Goal: Information Seeking & Learning: Check status

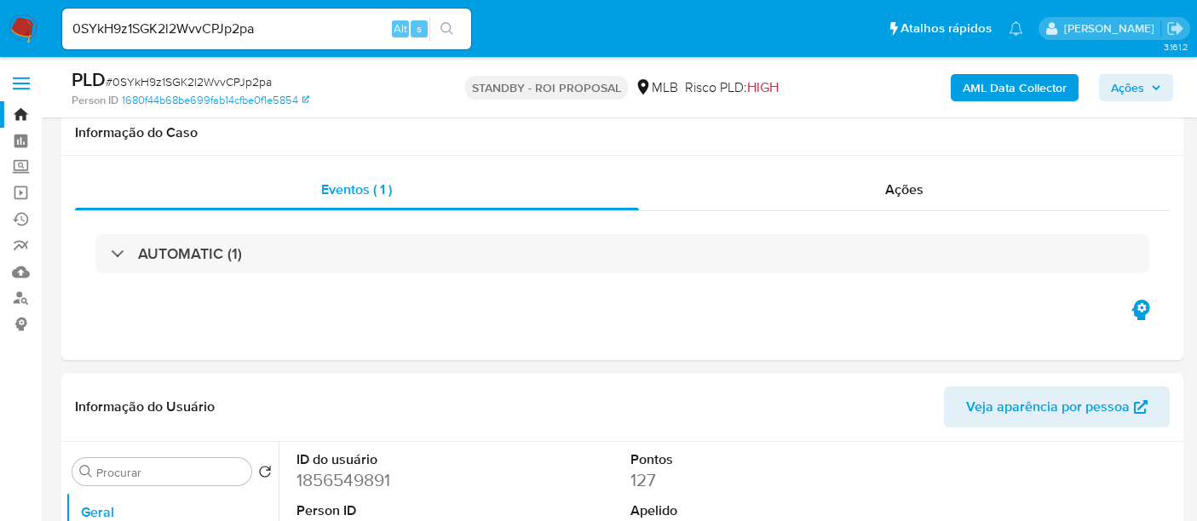
select select "10"
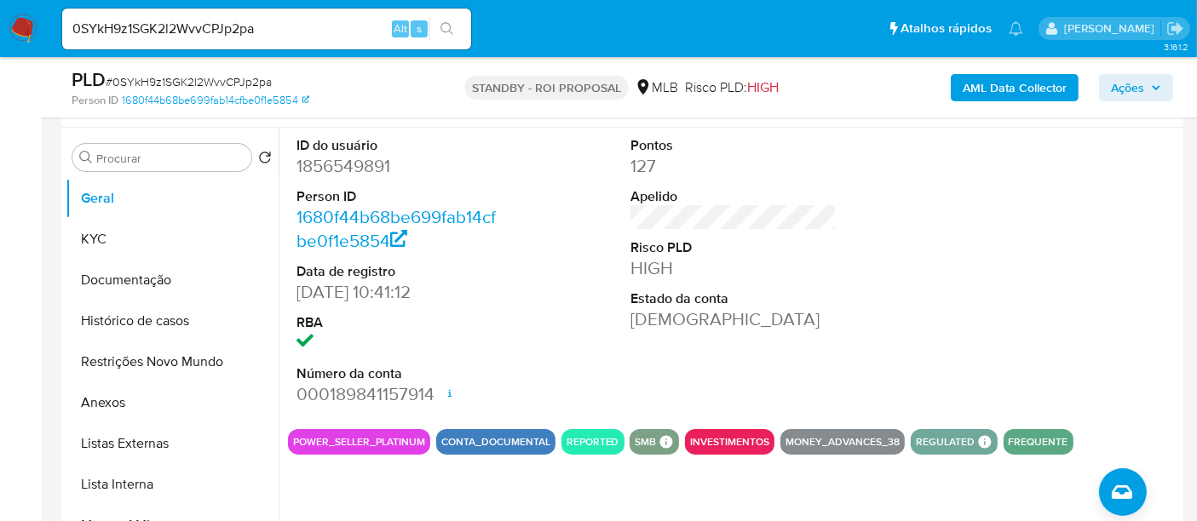
scroll to position [284, 0]
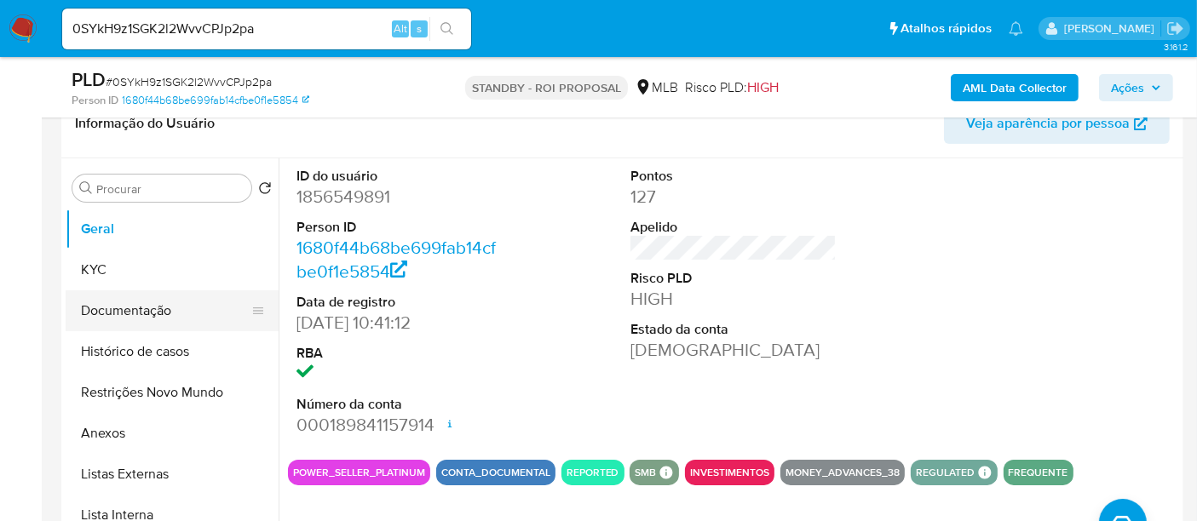
drag, startPoint x: 121, startPoint y: 303, endPoint x: 155, endPoint y: 305, distance: 34.1
click at [121, 304] on button "Documentação" at bounding box center [165, 310] width 199 height 41
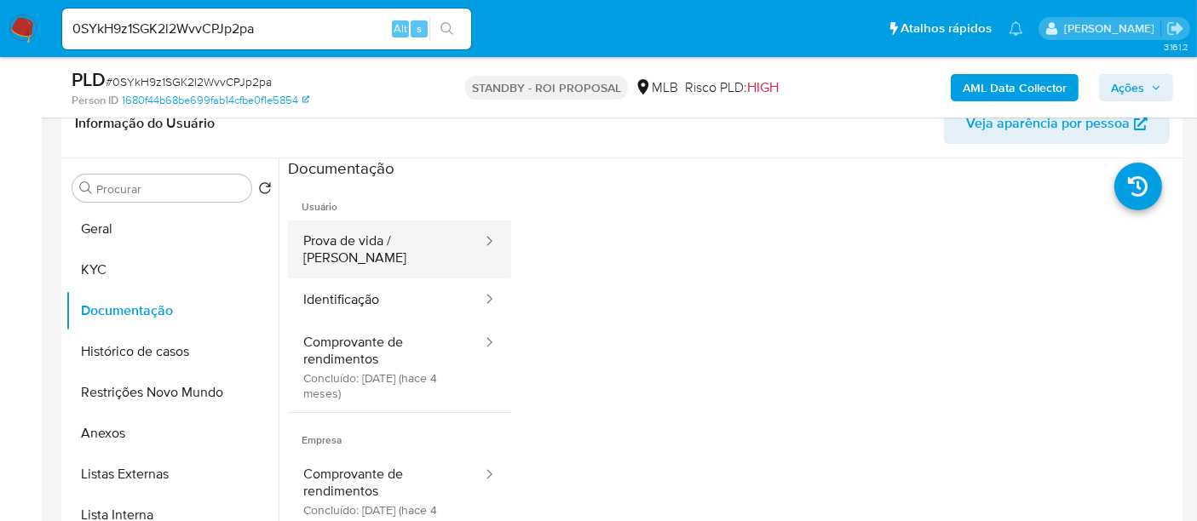
click at [394, 249] on button "Prova de vida / [PERSON_NAME]" at bounding box center [386, 250] width 196 height 58
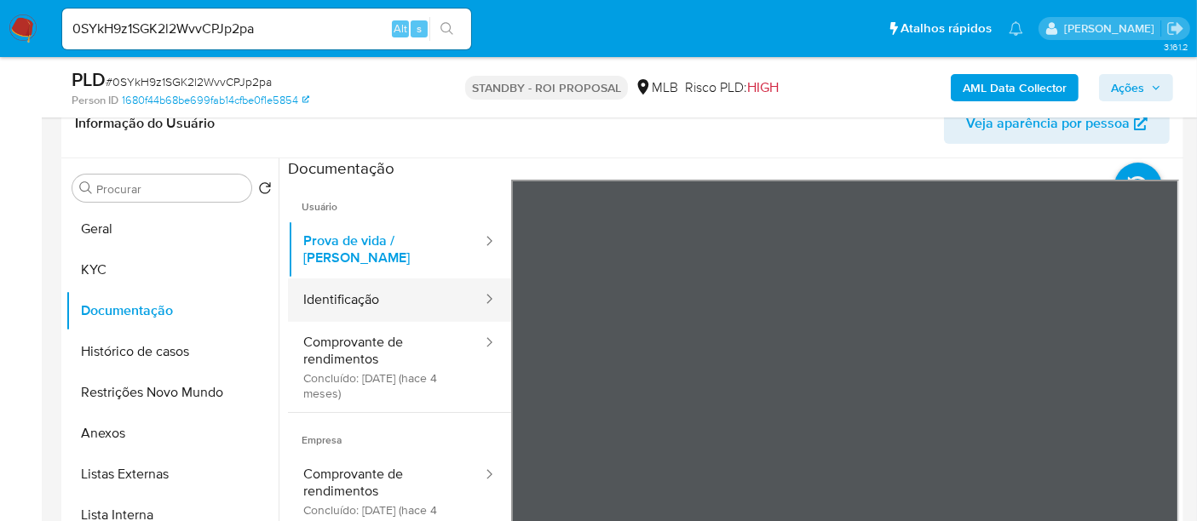
click at [348, 289] on button "Identificação" at bounding box center [386, 300] width 196 height 43
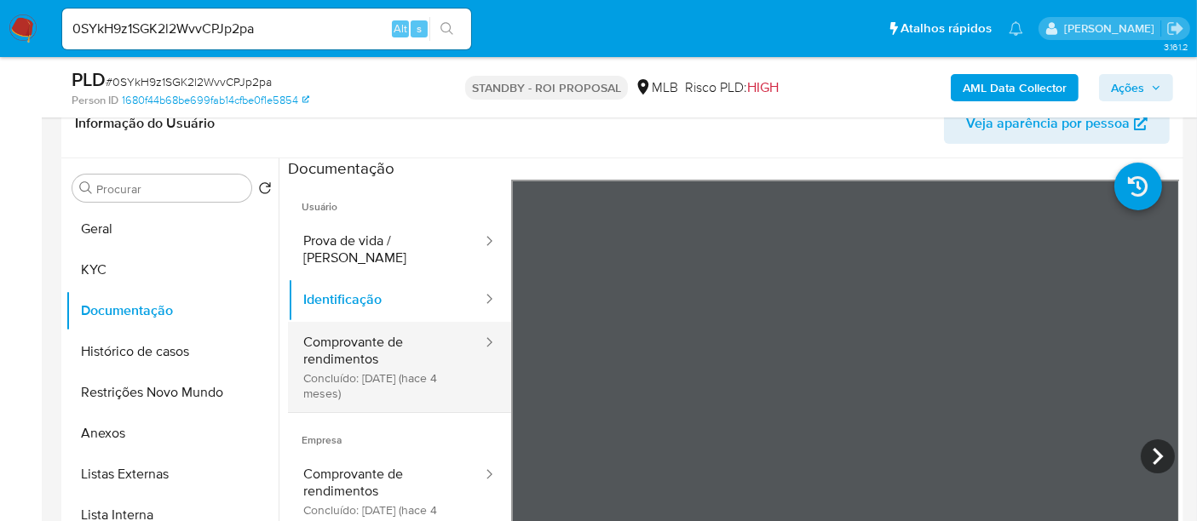
click at [360, 339] on button "Comprovante de rendimentos Concluído: [DATE] (hace 4 meses)" at bounding box center [386, 367] width 196 height 90
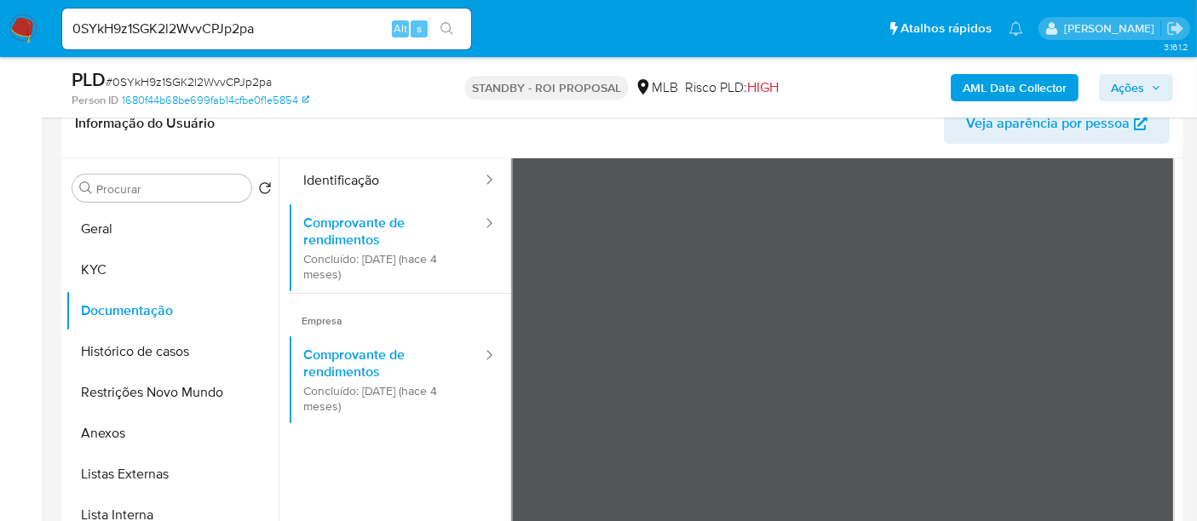
scroll to position [148, 0]
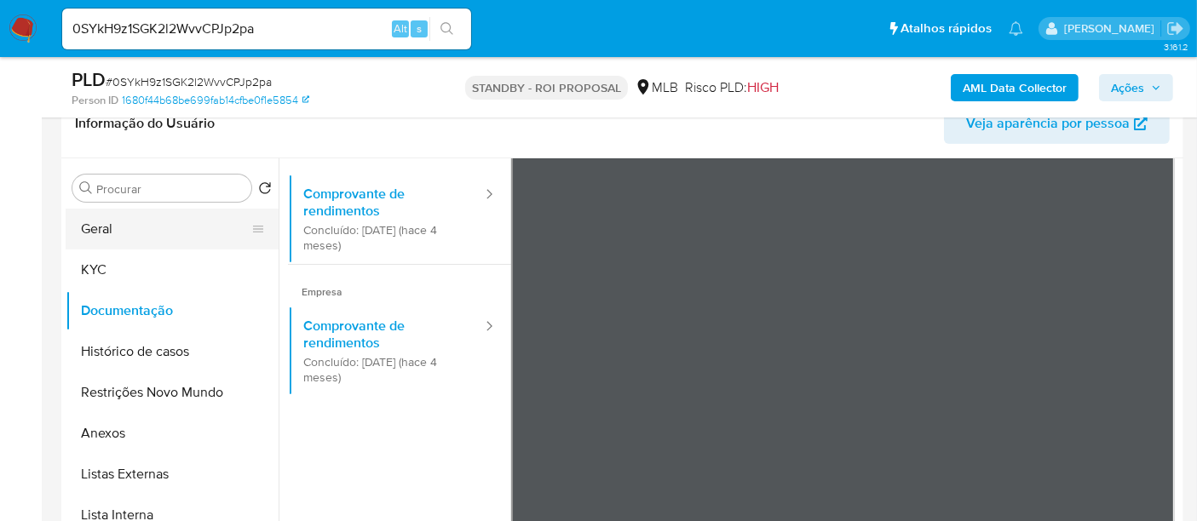
click at [107, 226] on button "Geral" at bounding box center [165, 229] width 199 height 41
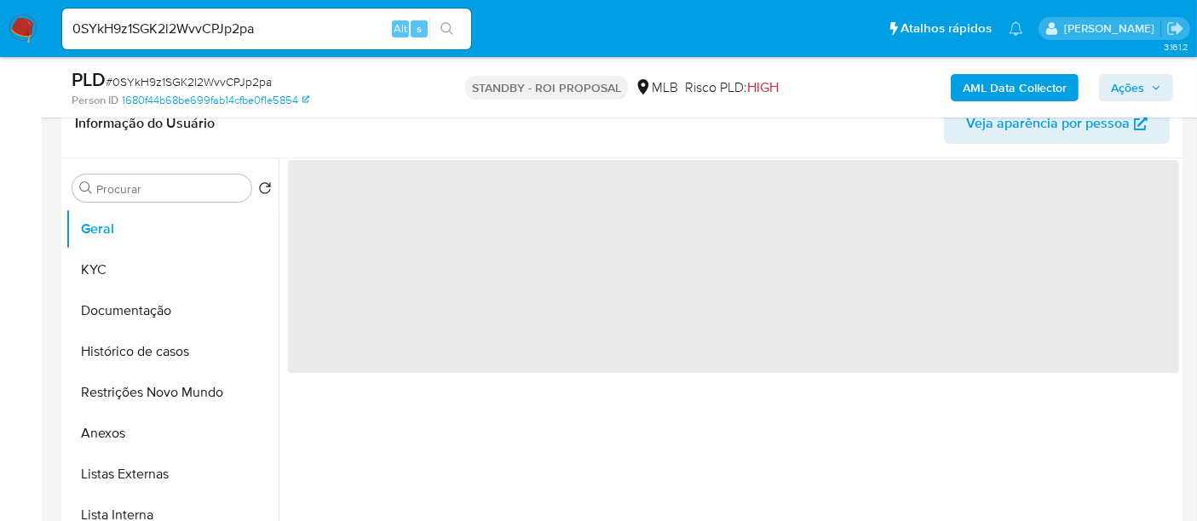
scroll to position [0, 0]
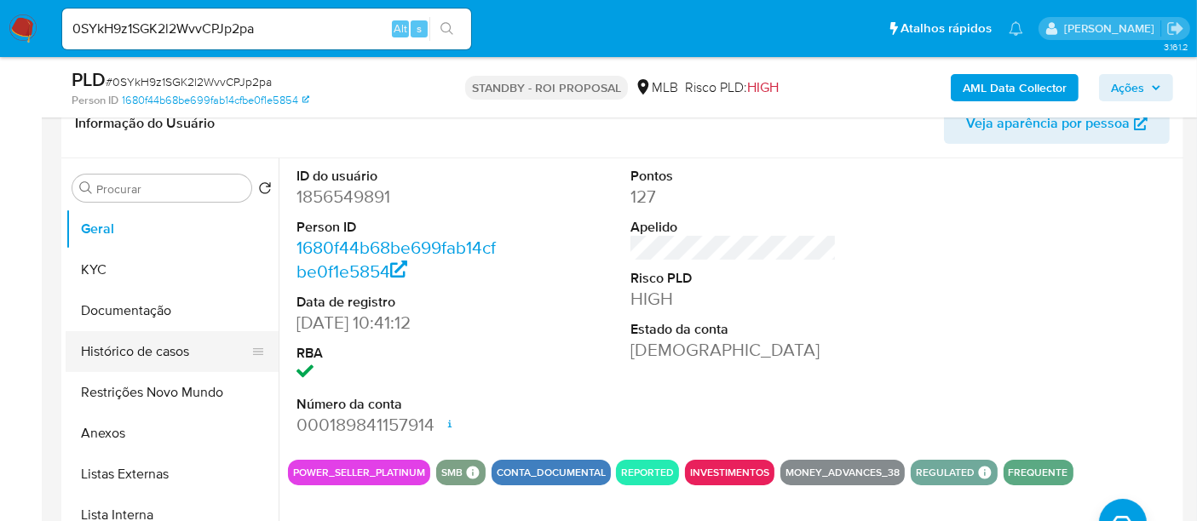
click at [152, 357] on button "Histórico de casos" at bounding box center [165, 351] width 199 height 41
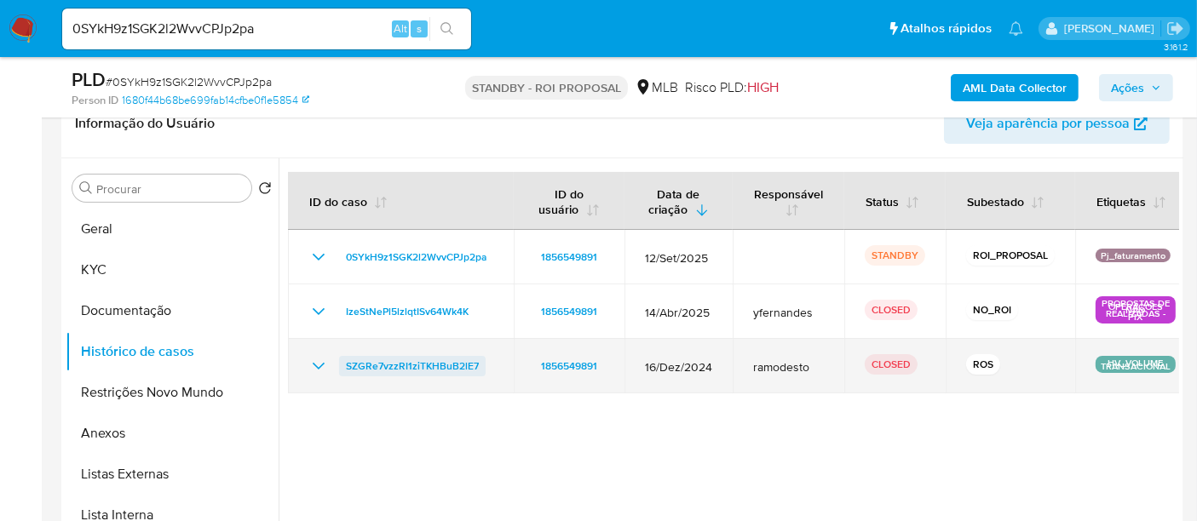
click at [389, 361] on span "SZGRe7vzzRI1ziTKHBuB2lE7" at bounding box center [412, 366] width 133 height 20
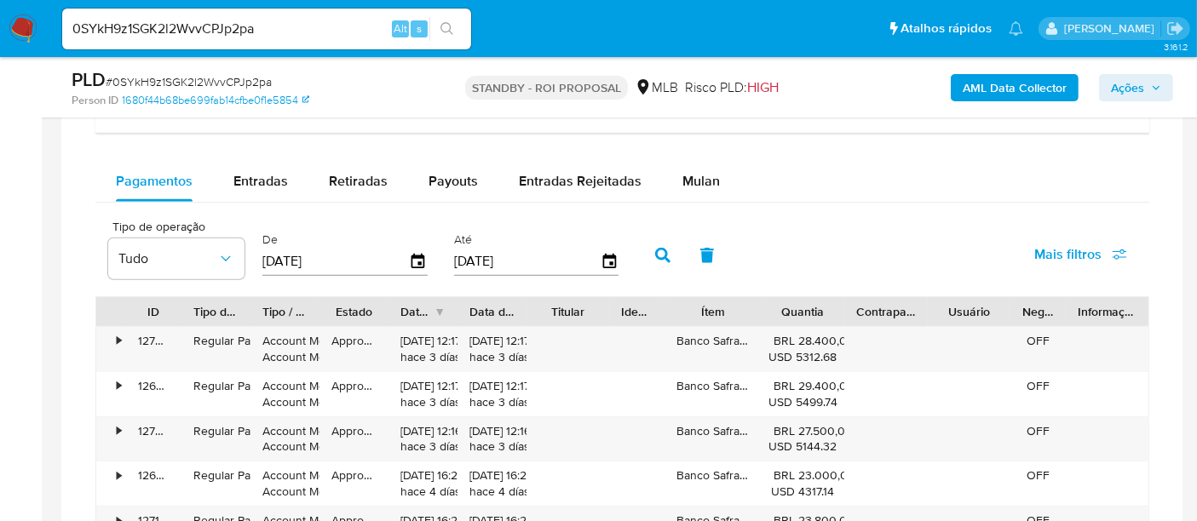
scroll to position [1325, 0]
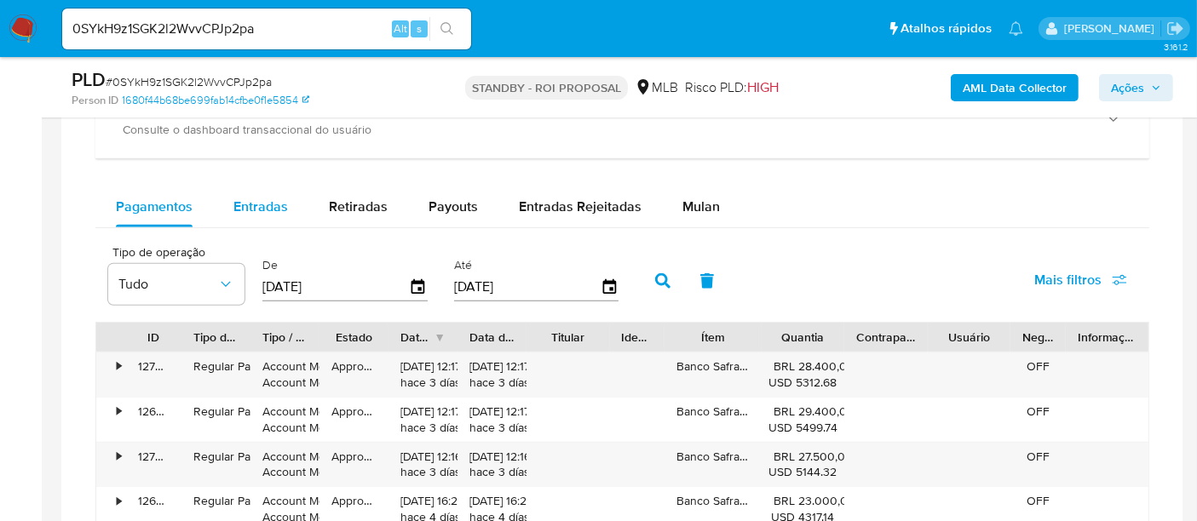
drag, startPoint x: 260, startPoint y: 200, endPoint x: 287, endPoint y: 202, distance: 27.3
click at [260, 200] on span "Entradas" at bounding box center [260, 207] width 55 height 20
select select "10"
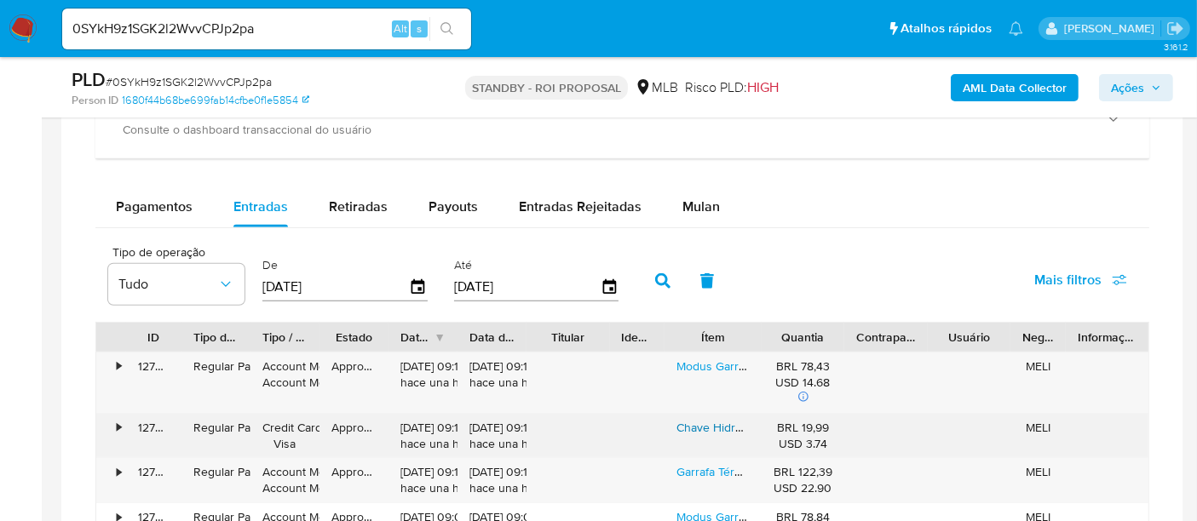
click at [717, 425] on link "Chave Hidráulica Multifuncional Para Instalação De Pia, Torneira E Aquecedor Co…" at bounding box center [1001, 427] width 650 height 17
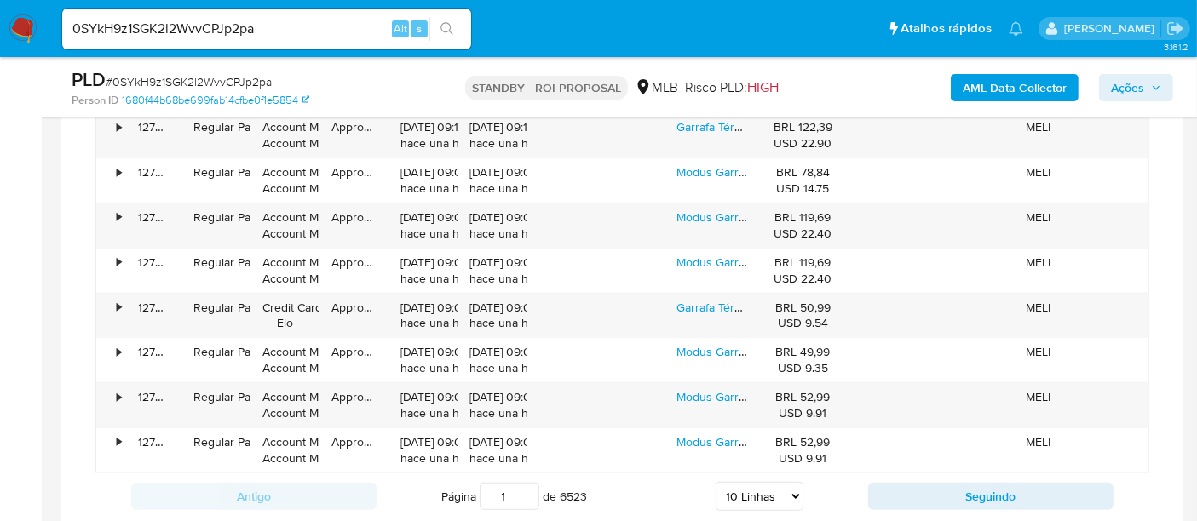
scroll to position [1704, 0]
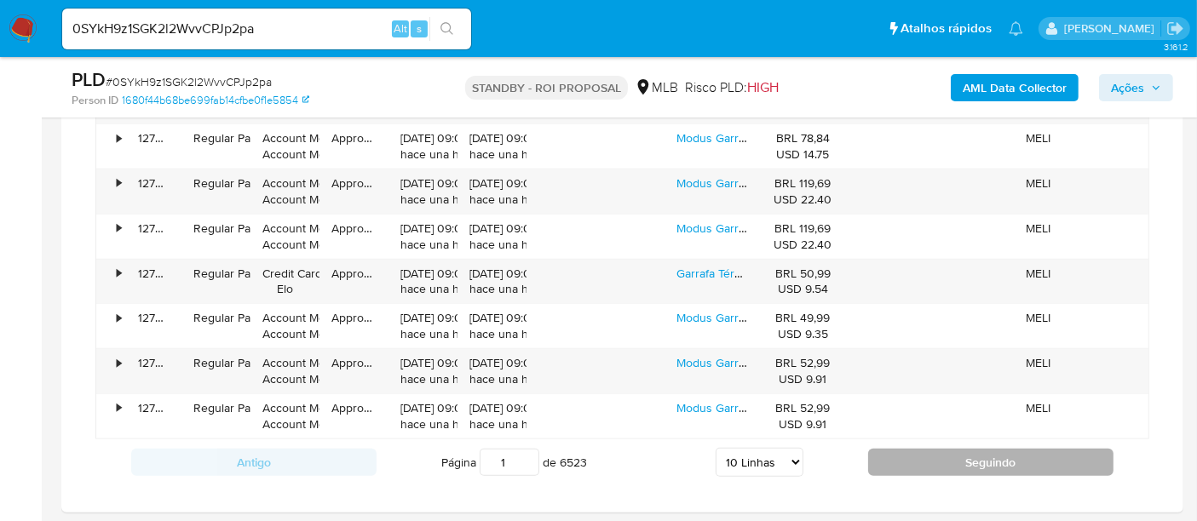
click at [1003, 449] on button "Seguindo" at bounding box center [990, 462] width 245 height 27
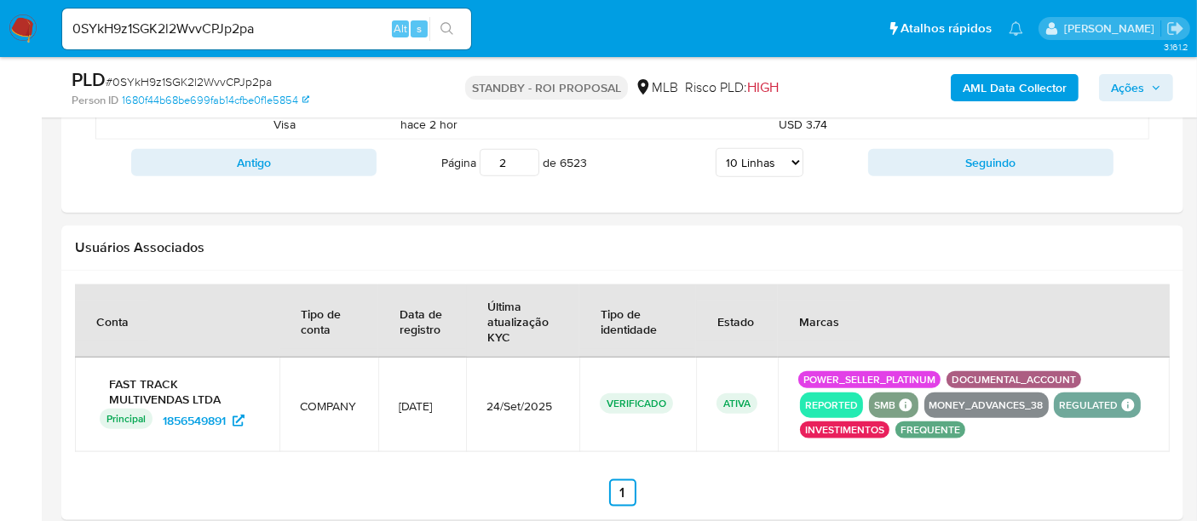
click at [1004, 158] on button "Seguindo" at bounding box center [990, 162] width 245 height 27
type input "3"
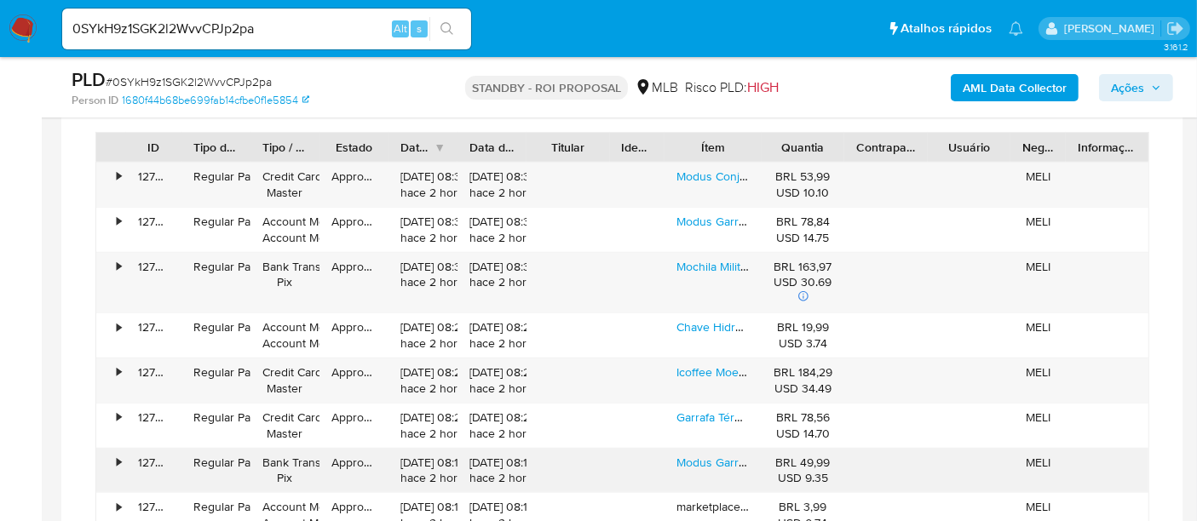
scroll to position [1514, 0]
click at [705, 172] on link "Modus Conjunto De Talheres De Aço Luxo Inoxidável 24pcs Faqueiros Cor Dourado" at bounding box center [899, 177] width 446 height 17
drag, startPoint x: 270, startPoint y: 26, endPoint x: 0, endPoint y: 21, distance: 270.1
click at [0, 21] on nav "Pausado Ver notificaciones 0SYkH9z1SGK2l2WvvCPJp2pa Alt s Atalhos rápidos Presi…" at bounding box center [598, 28] width 1197 height 57
paste input "S94P6ZAc9ZCArKt2PDLmmvLn"
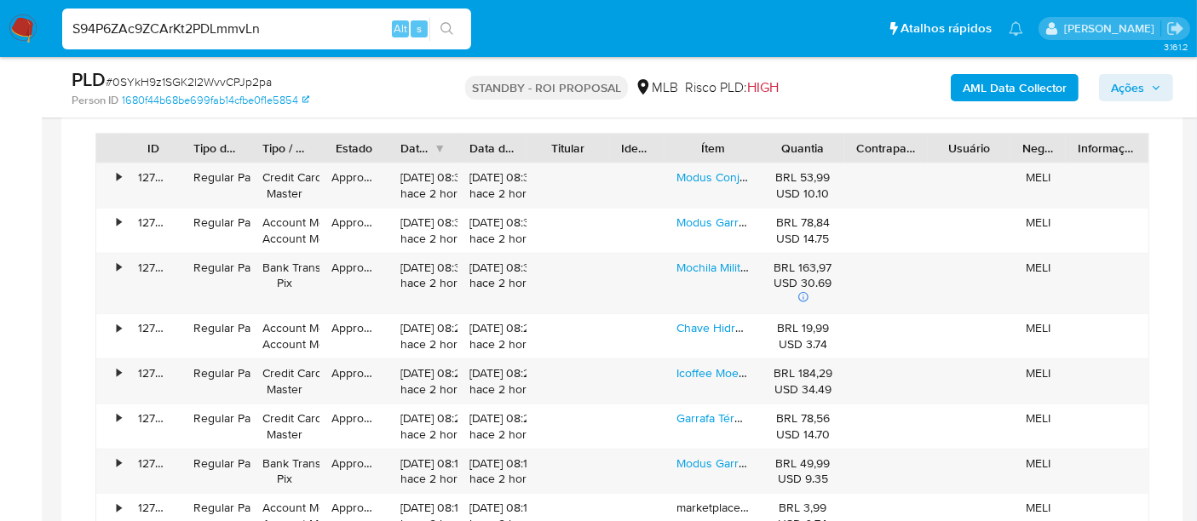
type input "S94P6ZAc9ZCArKt2PDLmmvLn"
click at [441, 20] on button "search-icon" at bounding box center [446, 29] width 35 height 24
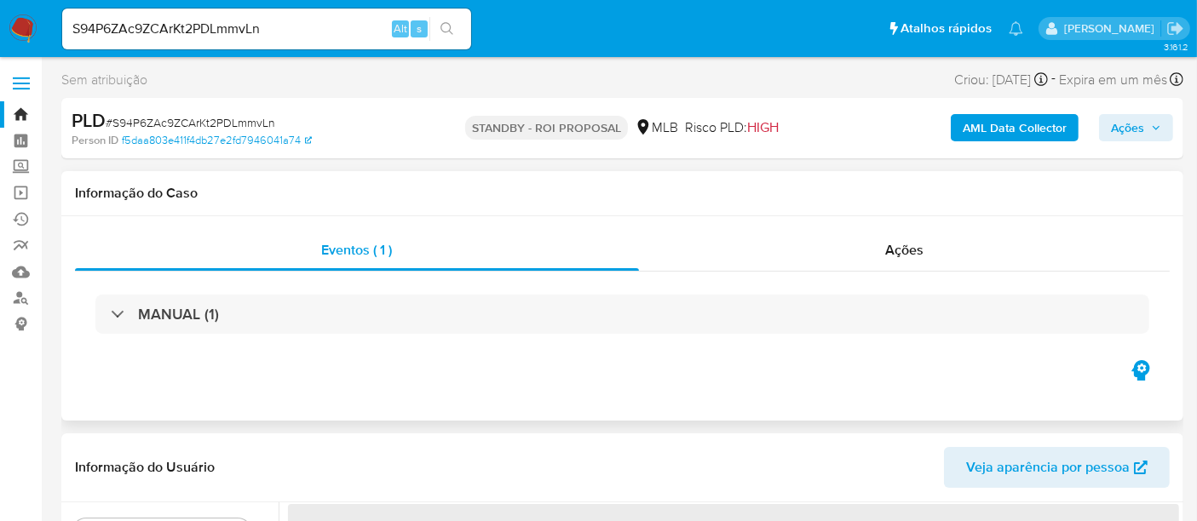
select select "10"
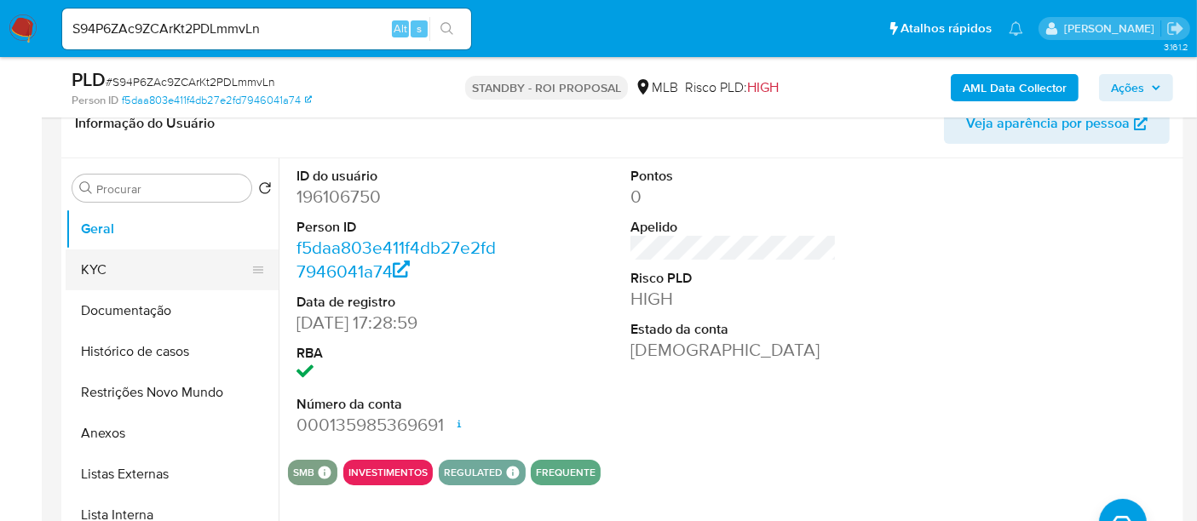
click at [127, 273] on button "KYC" at bounding box center [165, 270] width 199 height 41
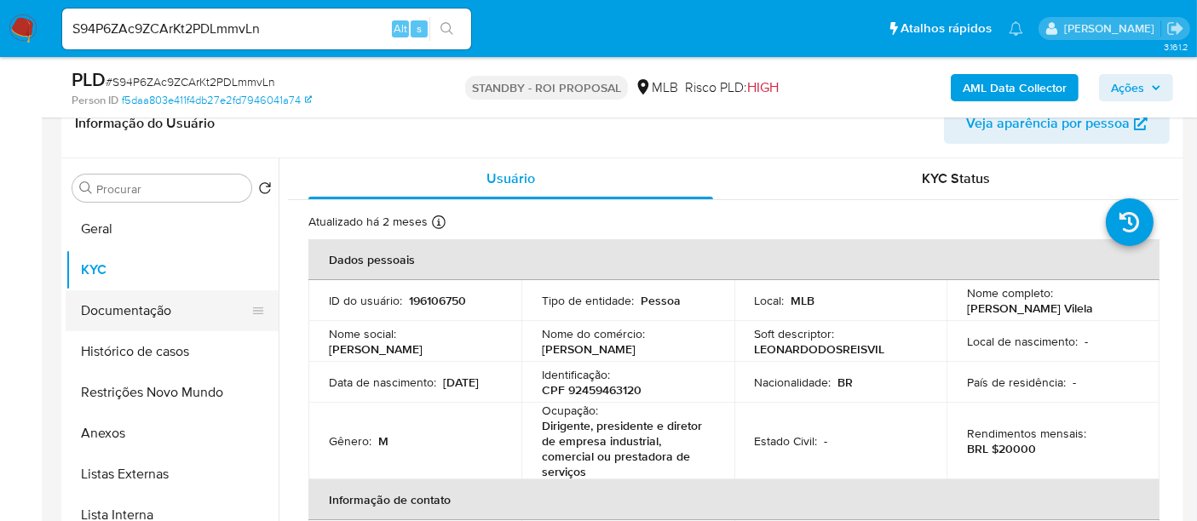
click at [135, 310] on button "Documentação" at bounding box center [165, 310] width 199 height 41
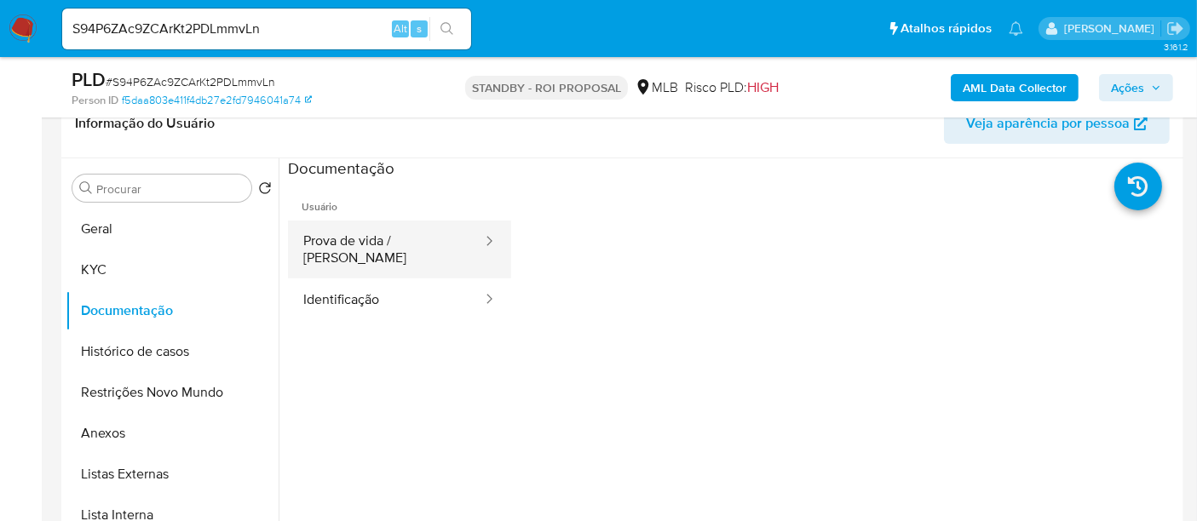
click at [415, 247] on button "Prova de vida / [PERSON_NAME]" at bounding box center [386, 250] width 196 height 58
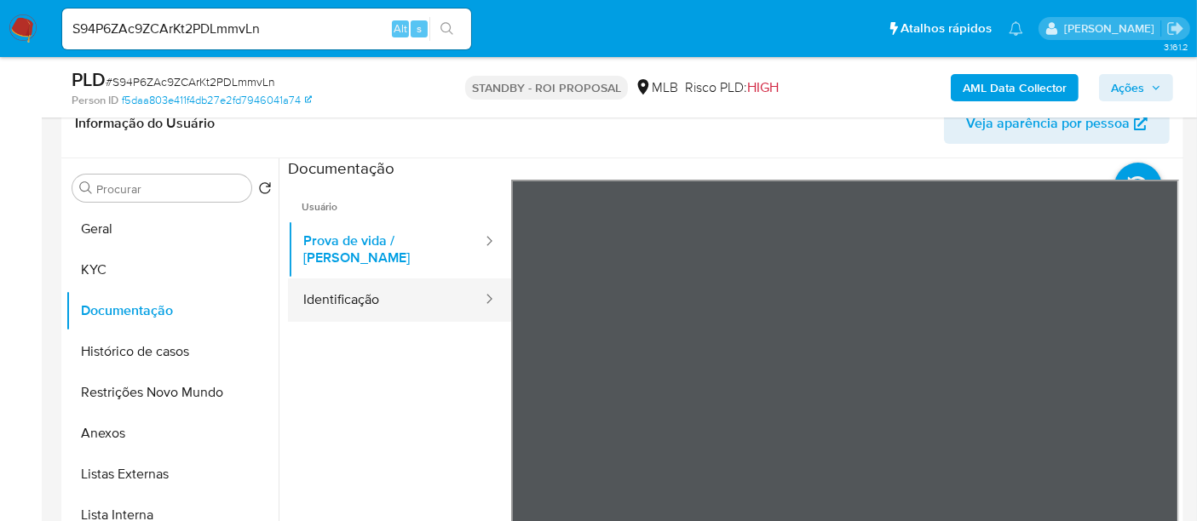
click at [330, 288] on button "Identificação" at bounding box center [386, 300] width 196 height 43
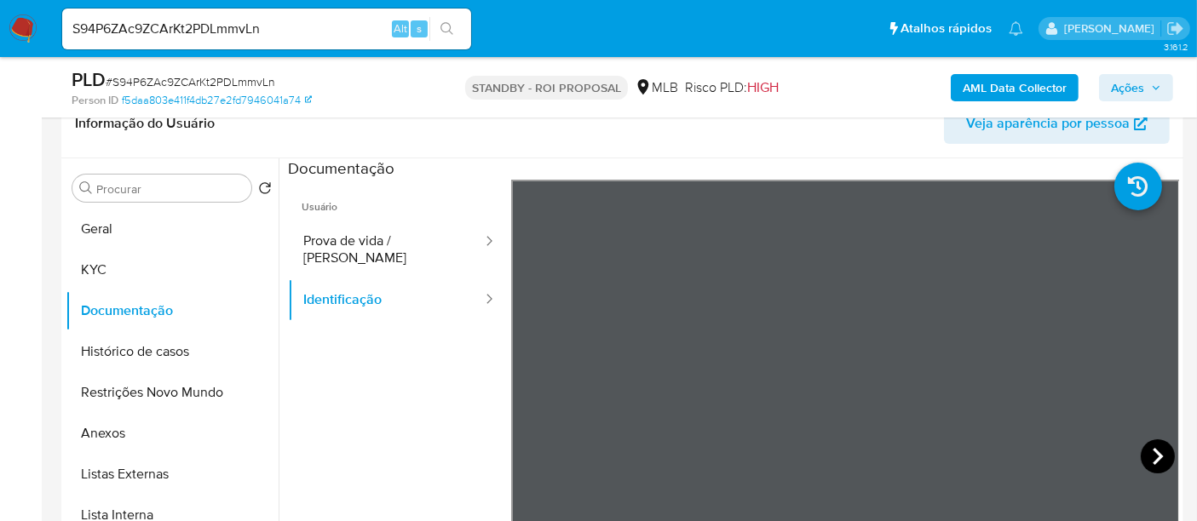
click at [1122, 456] on div at bounding box center [845, 459] width 669 height 559
click at [1146, 454] on icon at bounding box center [1158, 457] width 34 height 34
drag, startPoint x: 144, startPoint y: 352, endPoint x: 312, endPoint y: 343, distance: 168.0
click at [147, 352] on button "Histórico de casos" at bounding box center [172, 351] width 213 height 41
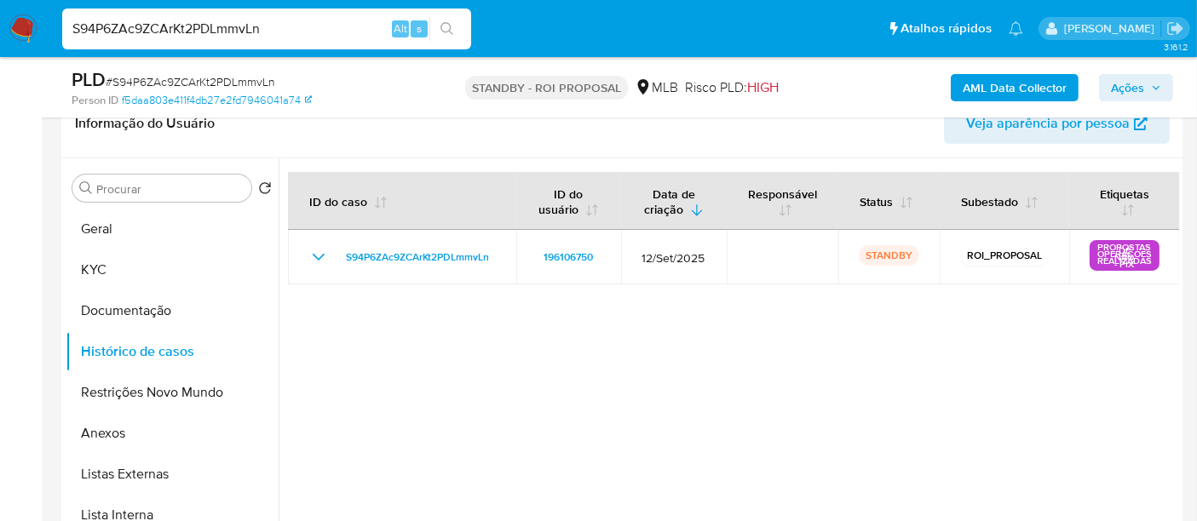
drag, startPoint x: 300, startPoint y: 26, endPoint x: 0, endPoint y: 17, distance: 300.0
click at [0, 17] on nav "Pausado Ver notificaciones S94P6ZAc9ZCArKt2PDLmmvLn Alt s Atalhos rápidos Presi…" at bounding box center [598, 28] width 1197 height 57
paste input "QFluIH6GhovGkdRnPU7Iiy2S"
type input "QFluIH6GhovGkdRnPU7Iiy2S"
click at [443, 27] on icon "search-icon" at bounding box center [447, 29] width 14 height 14
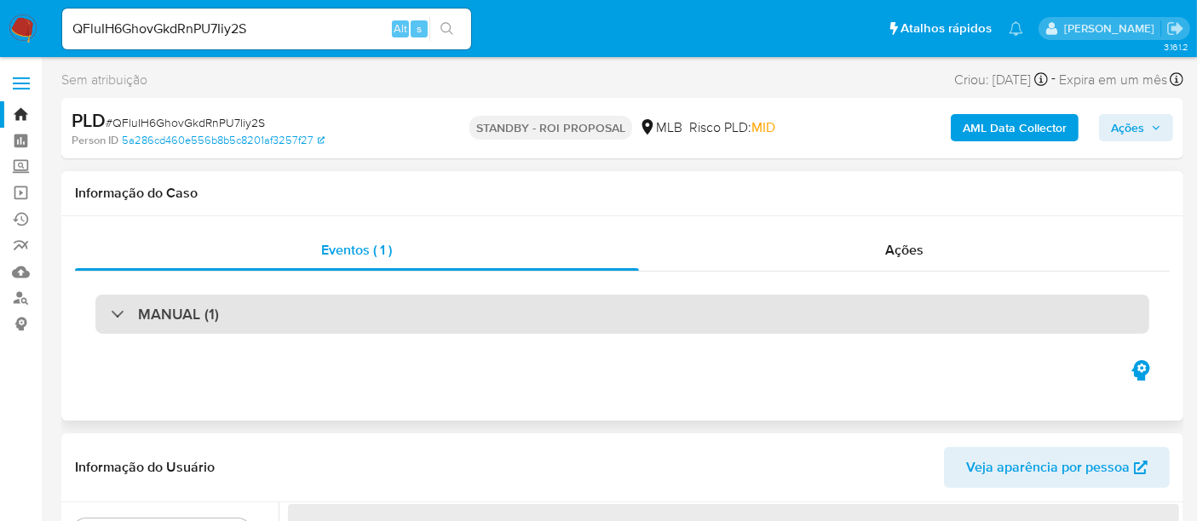
select select "10"
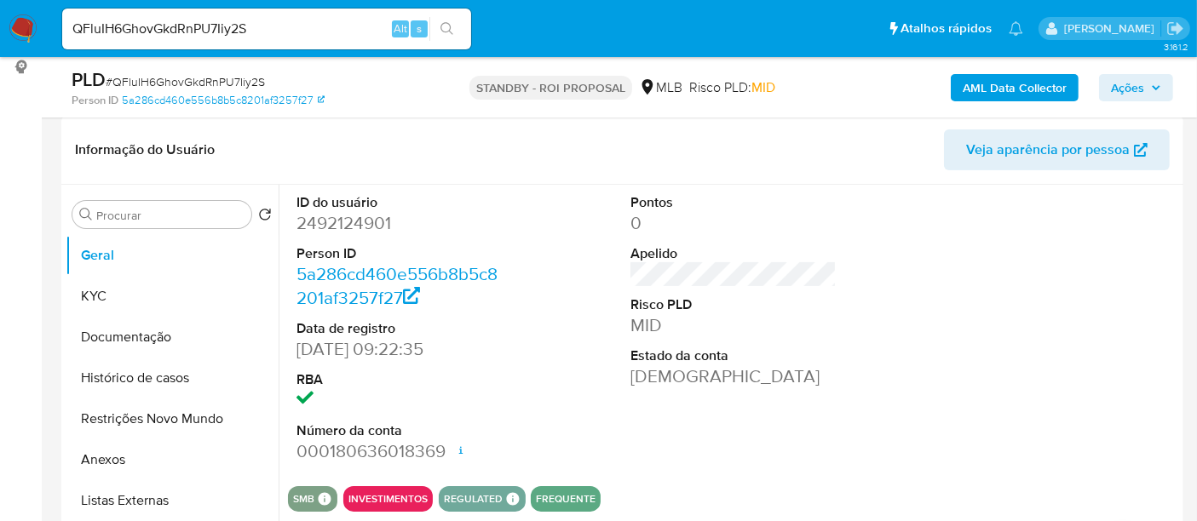
scroll to position [284, 0]
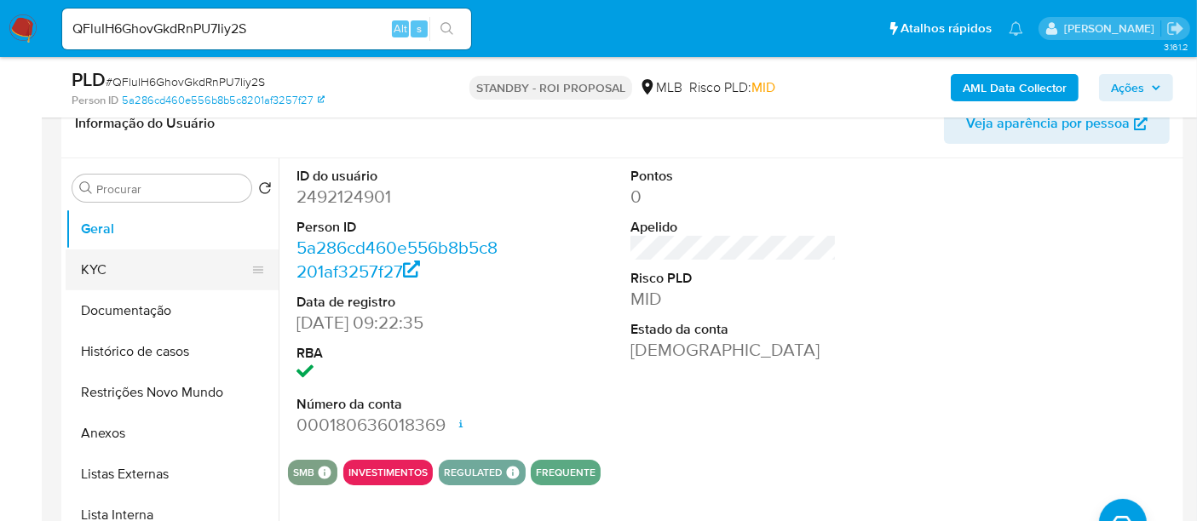
click at [92, 271] on button "KYC" at bounding box center [165, 270] width 199 height 41
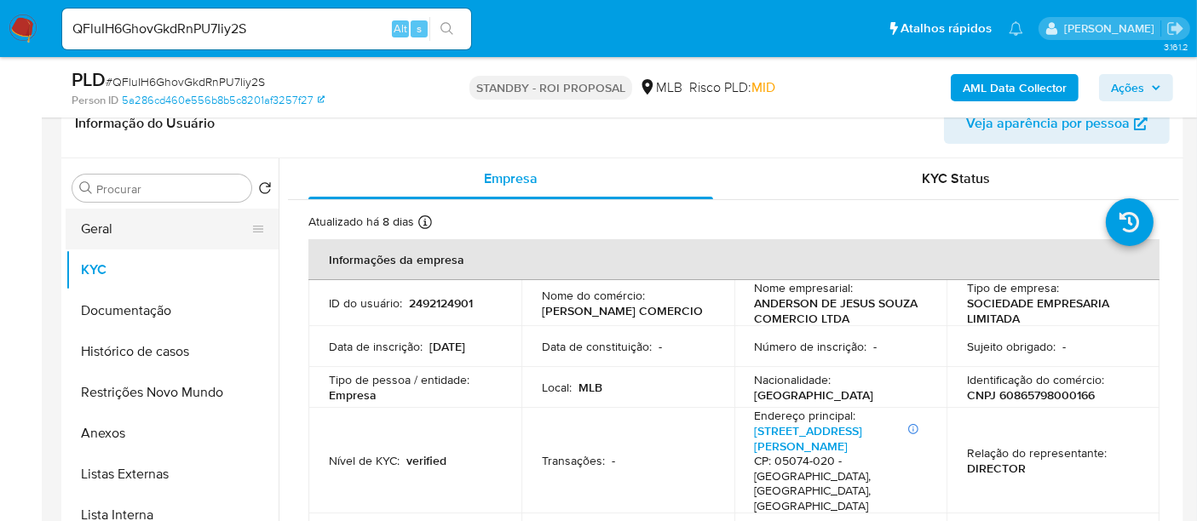
click at [104, 226] on button "Geral" at bounding box center [165, 229] width 199 height 41
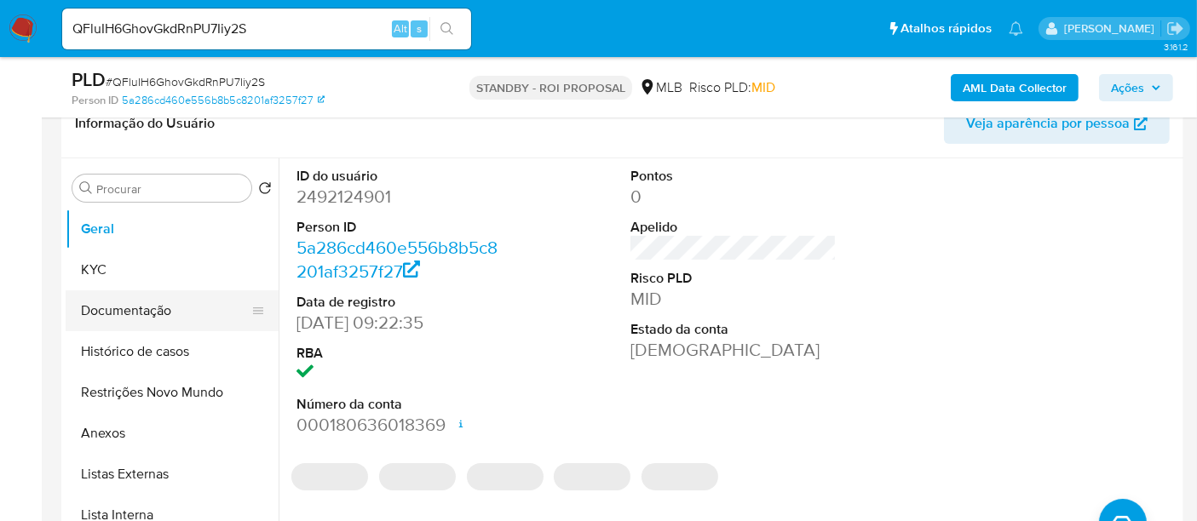
click at [135, 314] on button "Documentação" at bounding box center [165, 310] width 199 height 41
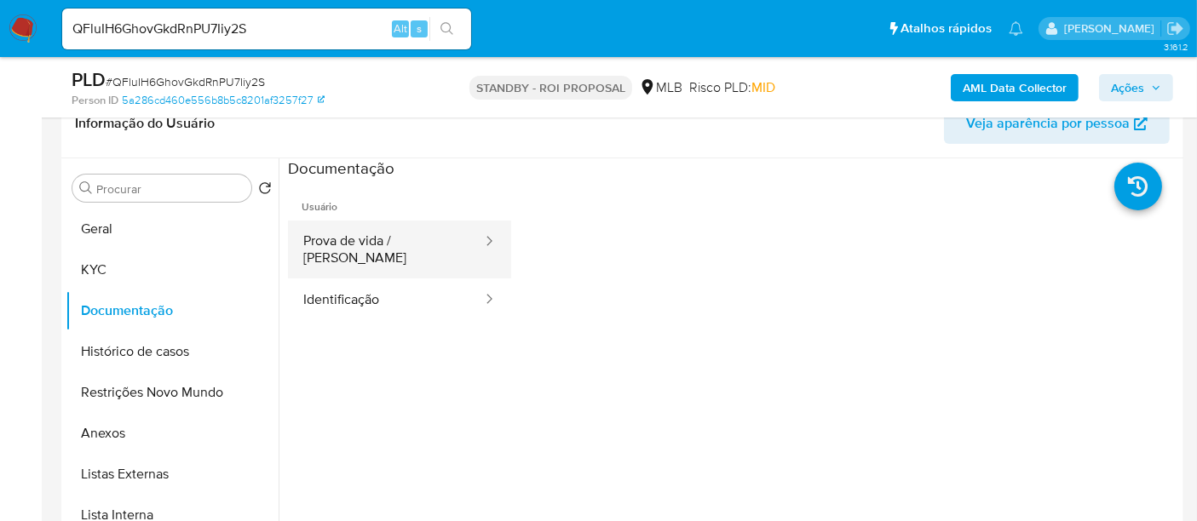
click at [403, 242] on button "Prova de vida / [PERSON_NAME]" at bounding box center [386, 250] width 196 height 58
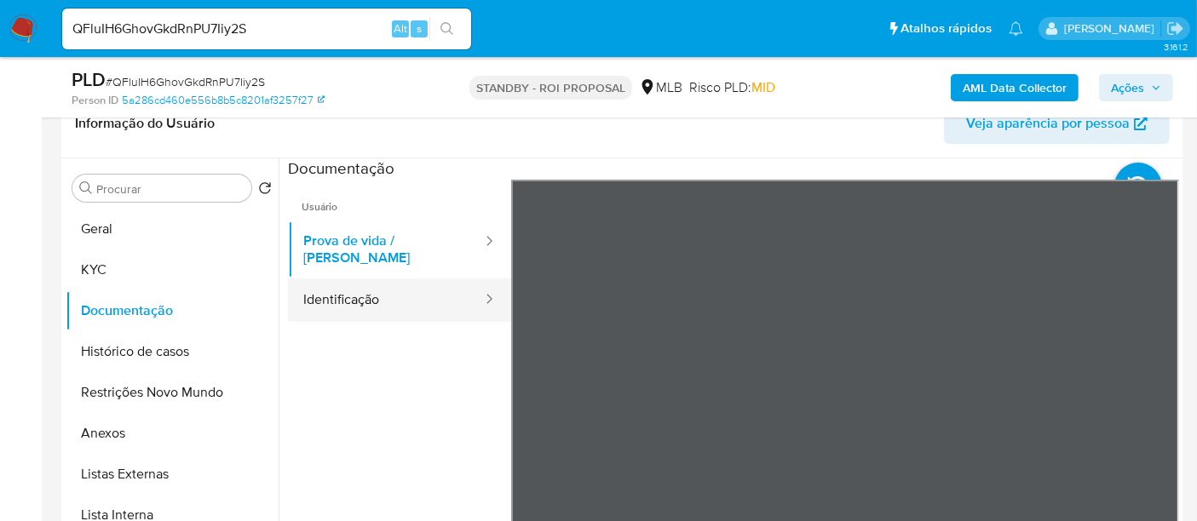
click at [324, 288] on button "Identificação" at bounding box center [386, 300] width 196 height 43
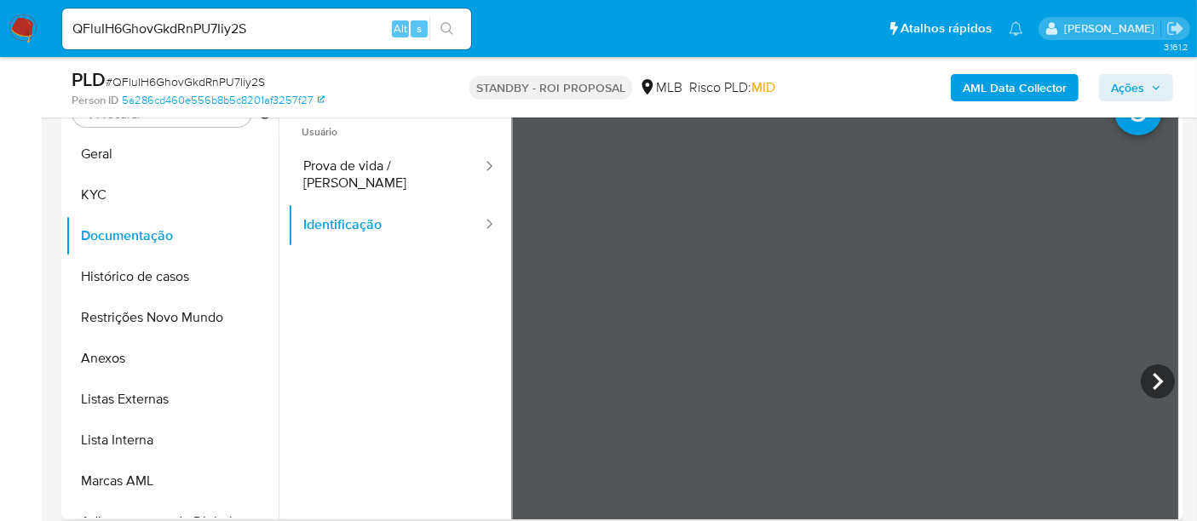
scroll to position [362, 0]
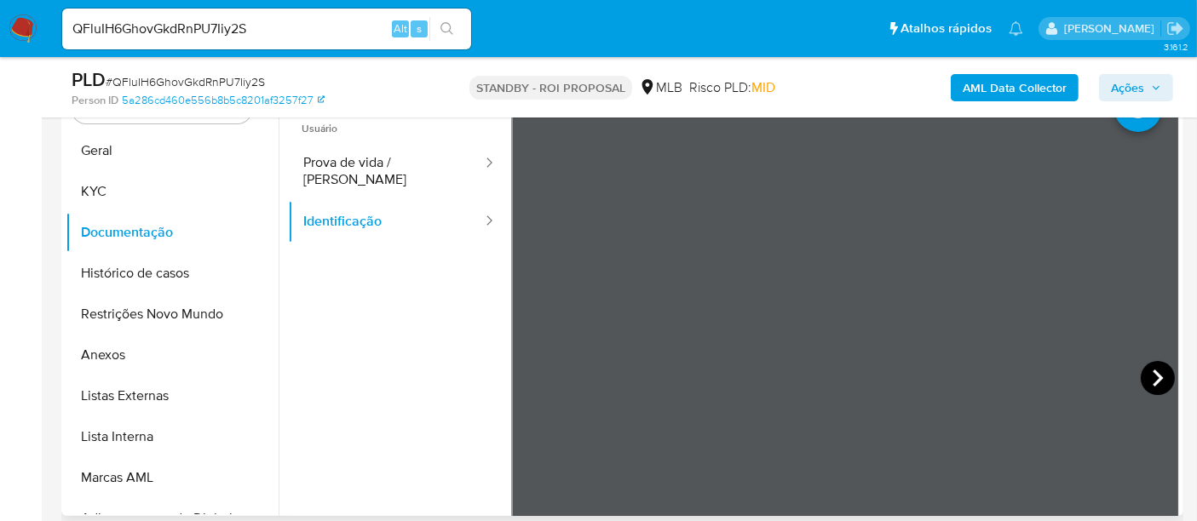
drag, startPoint x: 1148, startPoint y: 378, endPoint x: 1139, endPoint y: 380, distance: 9.5
click at [1141, 380] on icon at bounding box center [1158, 378] width 34 height 34
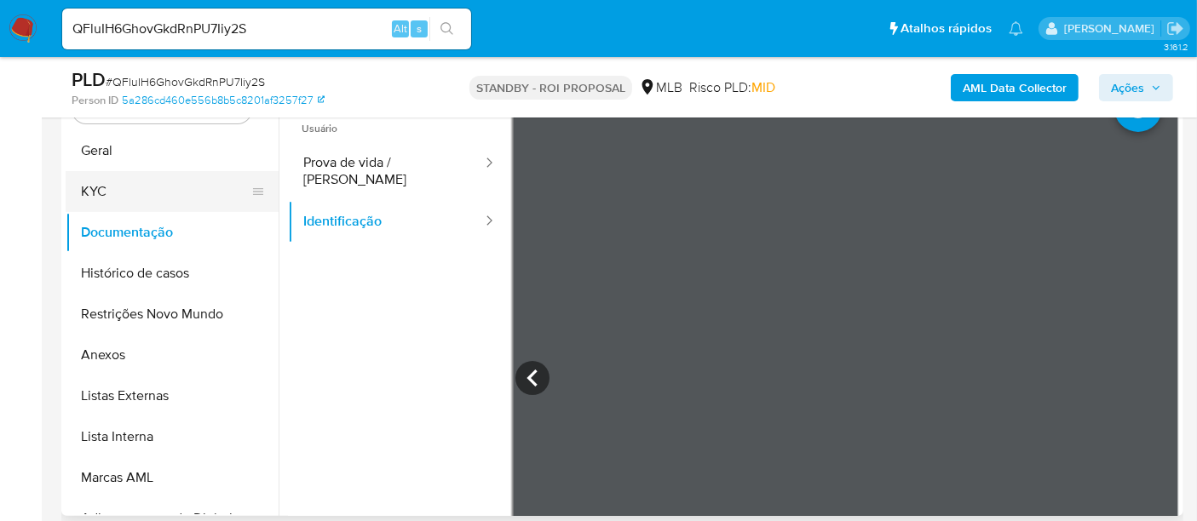
click at [117, 176] on button "KYC" at bounding box center [165, 191] width 199 height 41
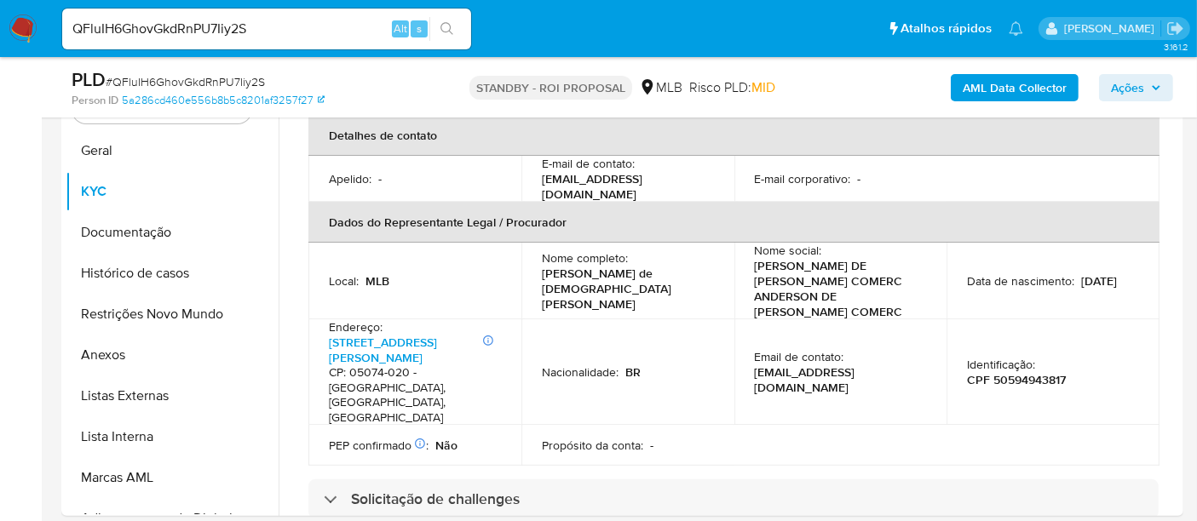
scroll to position [473, 0]
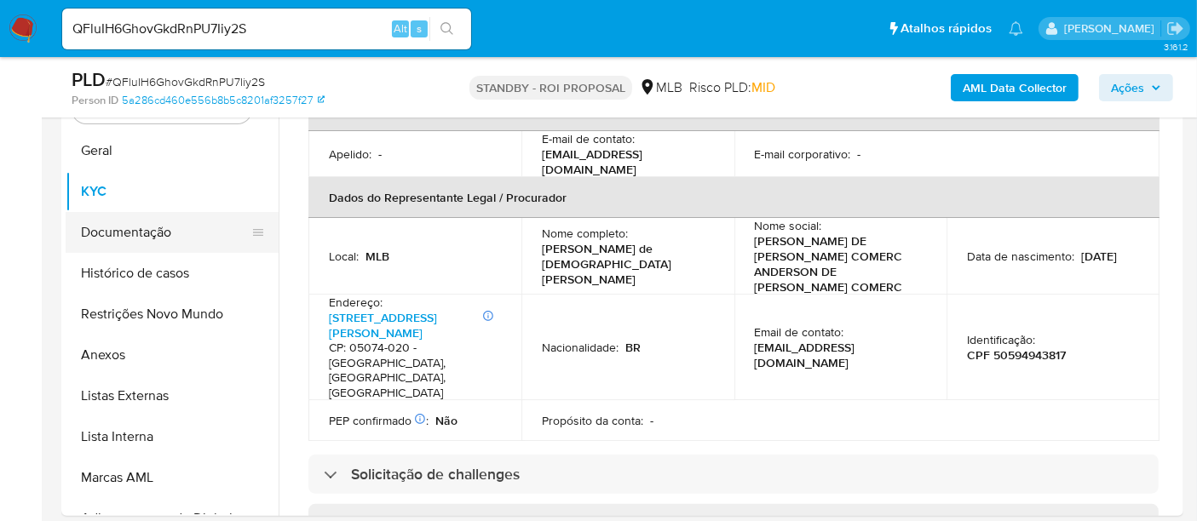
click at [112, 230] on button "Documentação" at bounding box center [165, 232] width 199 height 41
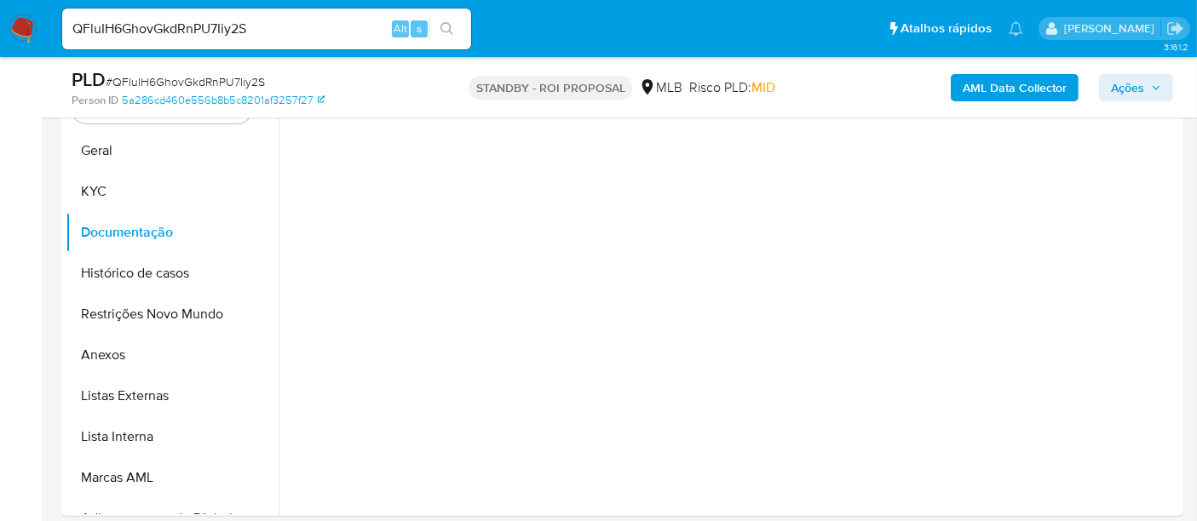
scroll to position [0, 0]
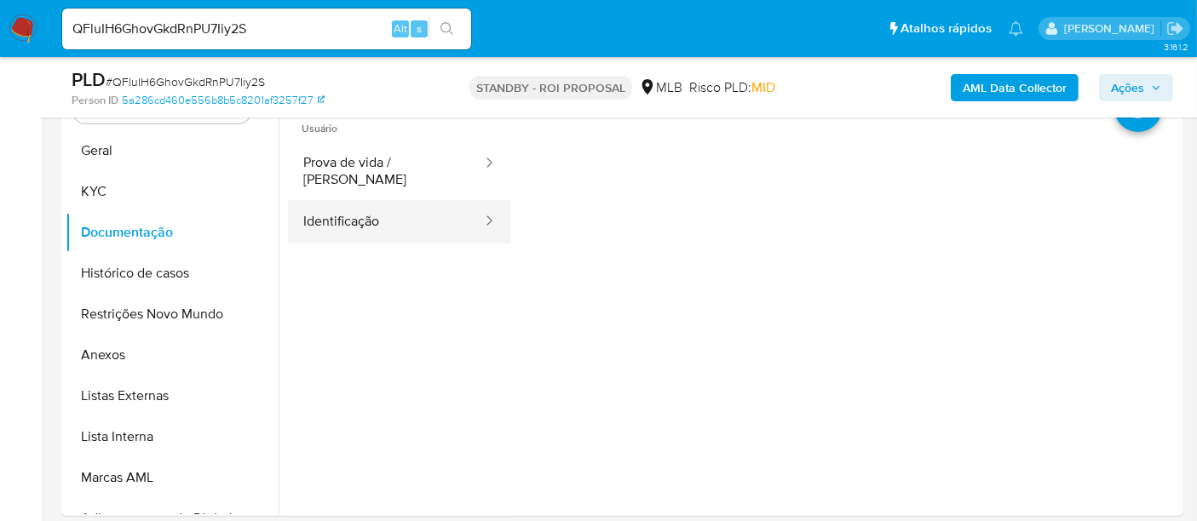
click at [383, 202] on button "Identificação" at bounding box center [386, 221] width 196 height 43
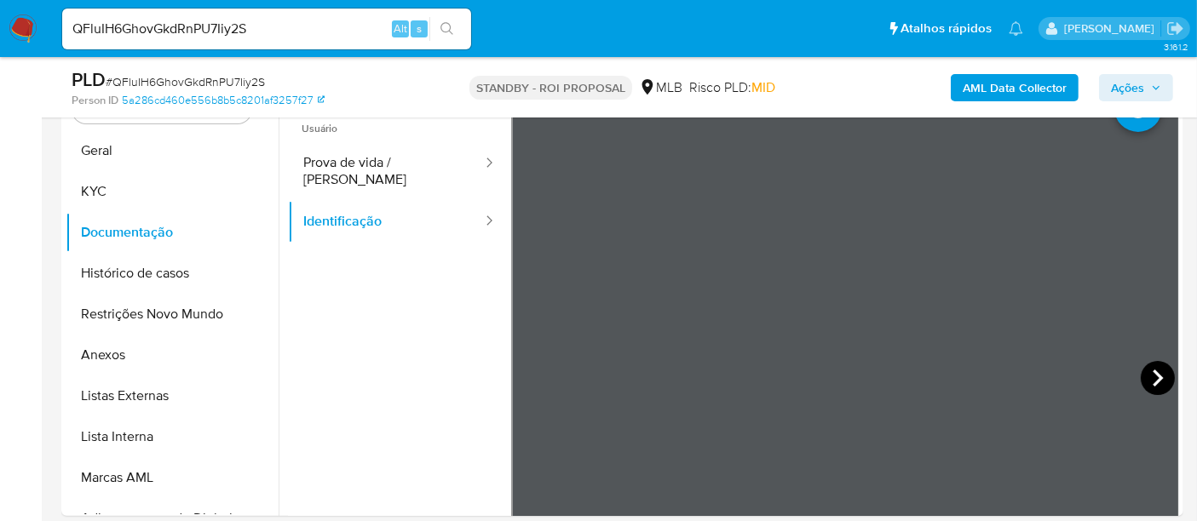
click at [1141, 372] on icon at bounding box center [1158, 378] width 34 height 34
click at [119, 141] on button "Geral" at bounding box center [165, 150] width 199 height 41
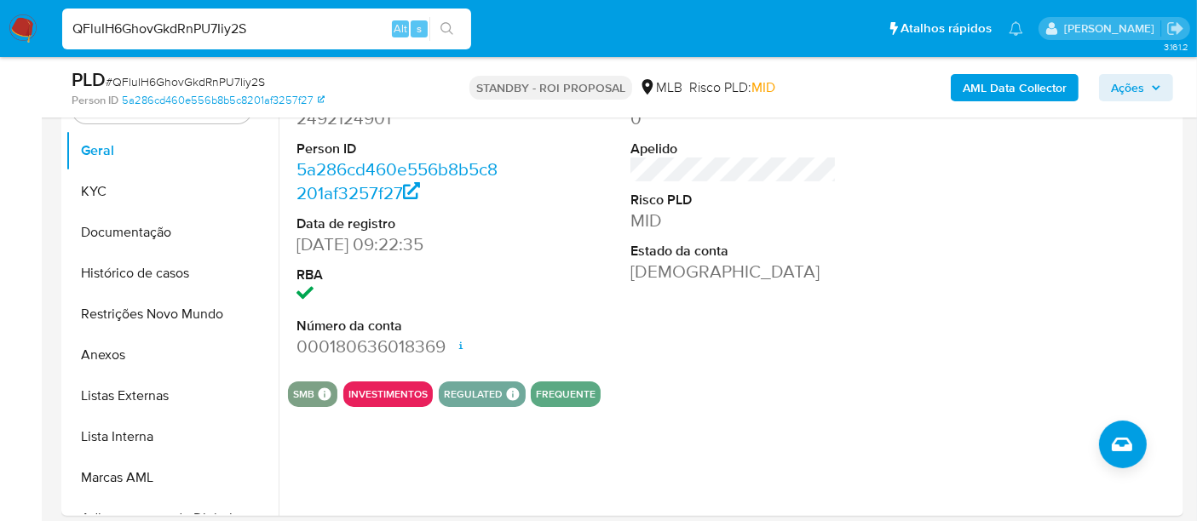
drag, startPoint x: 276, startPoint y: 35, endPoint x: 0, endPoint y: 32, distance: 276.0
click at [0, 32] on nav "Pausado Ver notificaciones QFluIH6GhovGkdRnPU7Iiy2S Alt s Atalhos rápidos Presi…" at bounding box center [598, 28] width 1197 height 57
paste input "qvBLCDaAjtPV0SrnVBuK3VXV"
type input "qvBLCDaAjtPV0SrnVBuK3VXV"
click at [434, 26] on button "search-icon" at bounding box center [446, 29] width 35 height 24
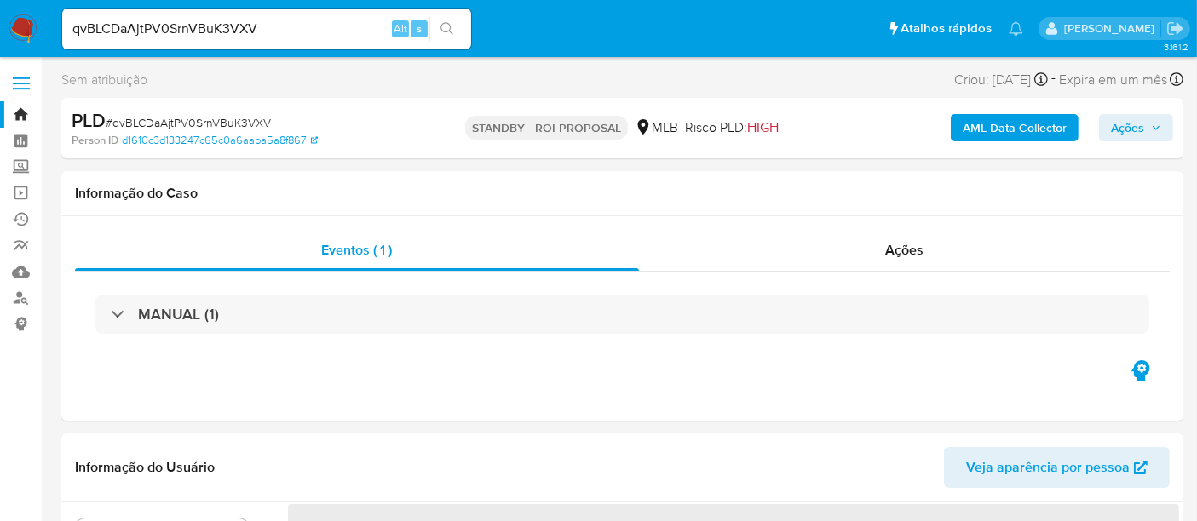
select select "10"
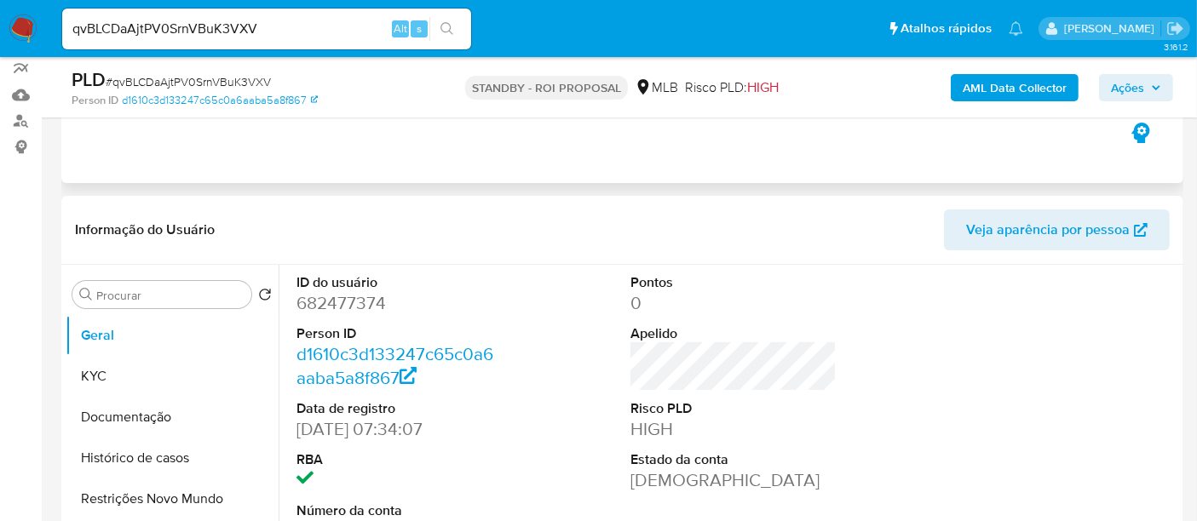
scroll to position [284, 0]
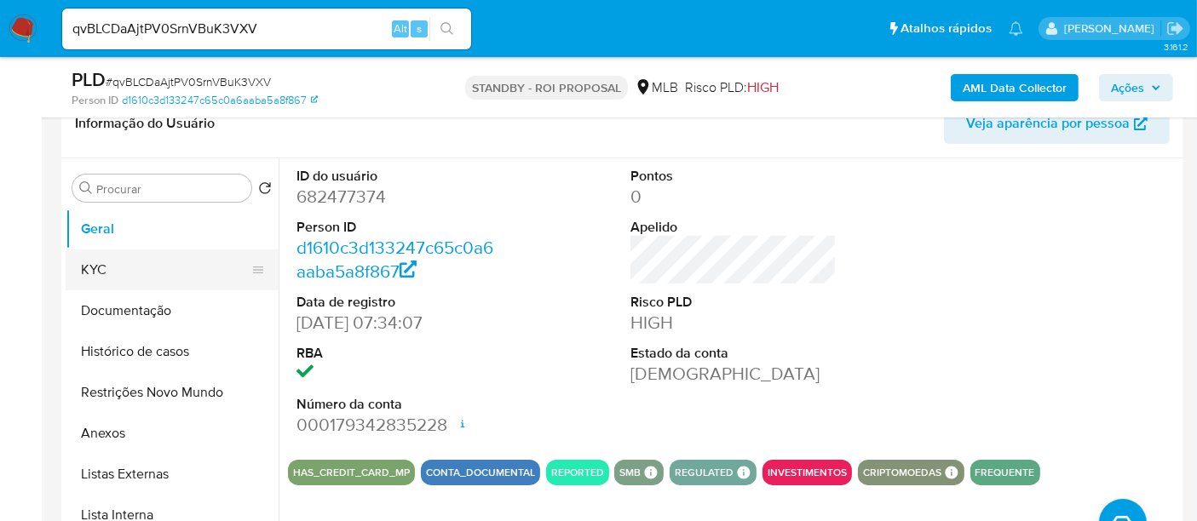
click at [117, 267] on button "KYC" at bounding box center [165, 270] width 199 height 41
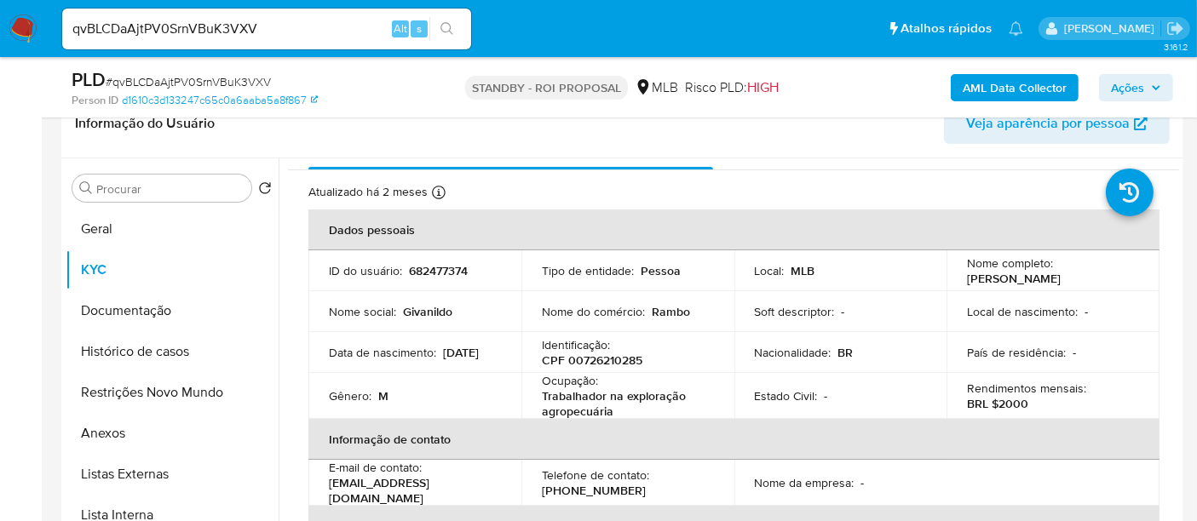
scroll to position [0, 0]
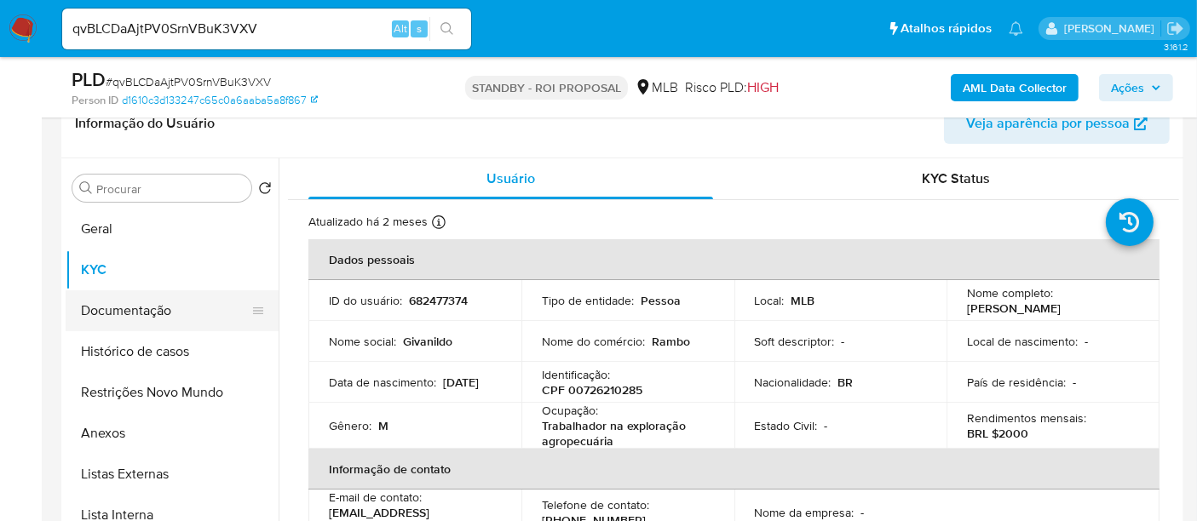
click at [123, 310] on button "Documentação" at bounding box center [165, 310] width 199 height 41
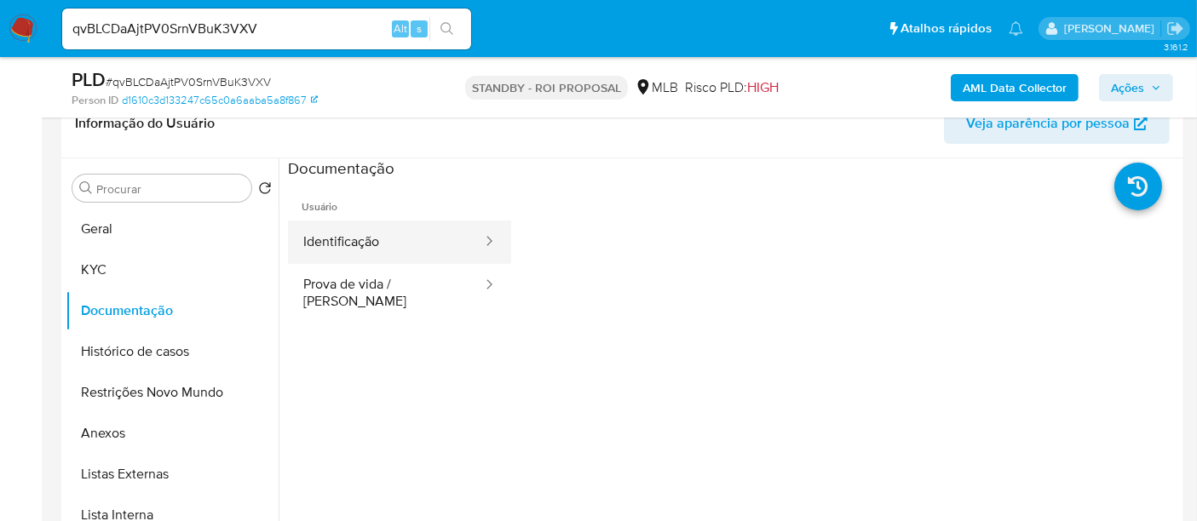
click at [336, 234] on button "Identificação" at bounding box center [386, 242] width 196 height 43
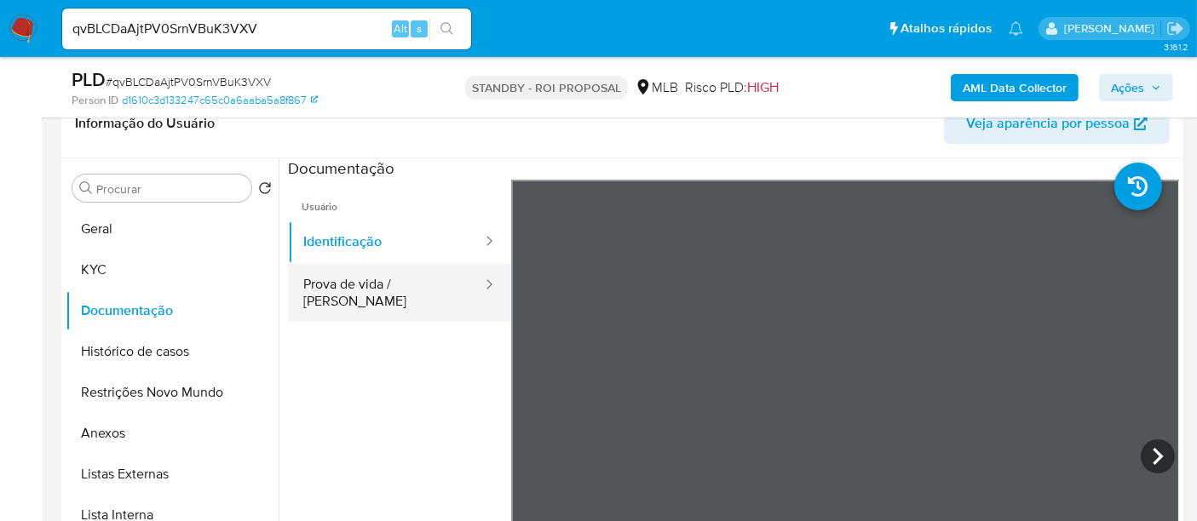
click at [375, 280] on button "Prova de vida / [PERSON_NAME]" at bounding box center [386, 293] width 196 height 58
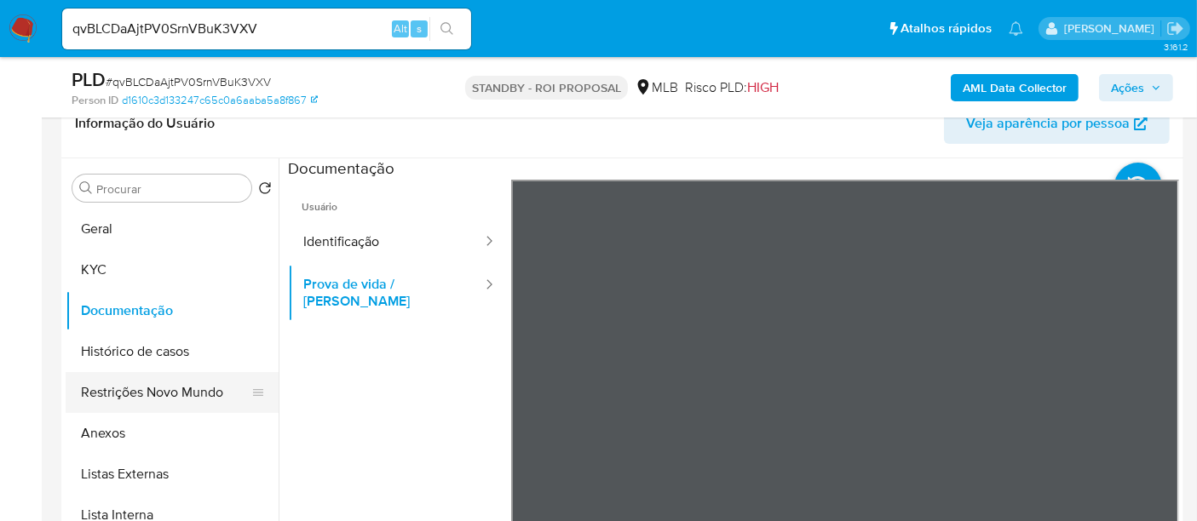
click at [151, 392] on button "Restrições Novo Mundo" at bounding box center [165, 392] width 199 height 41
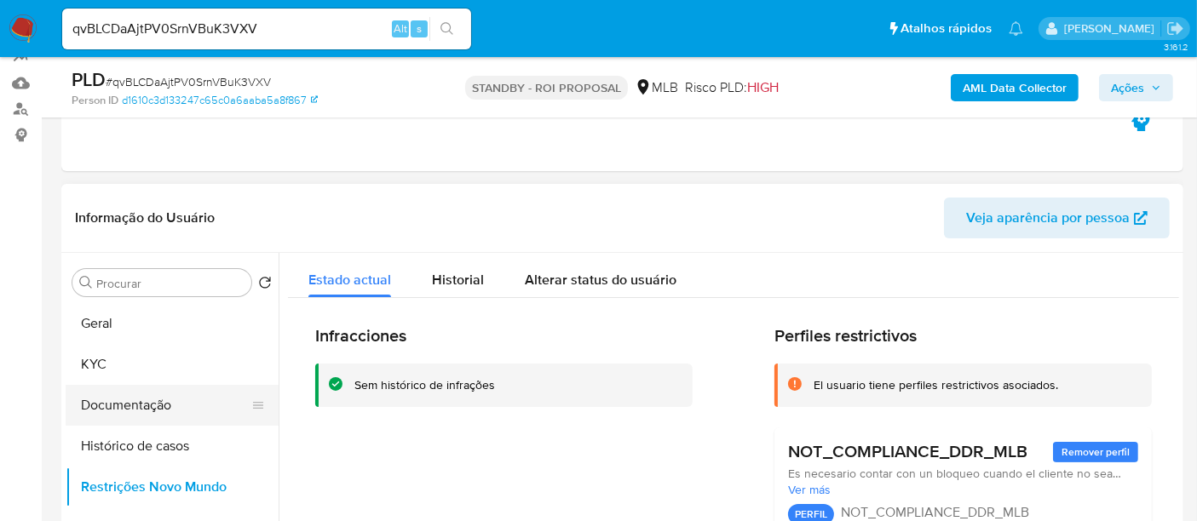
scroll to position [95, 0]
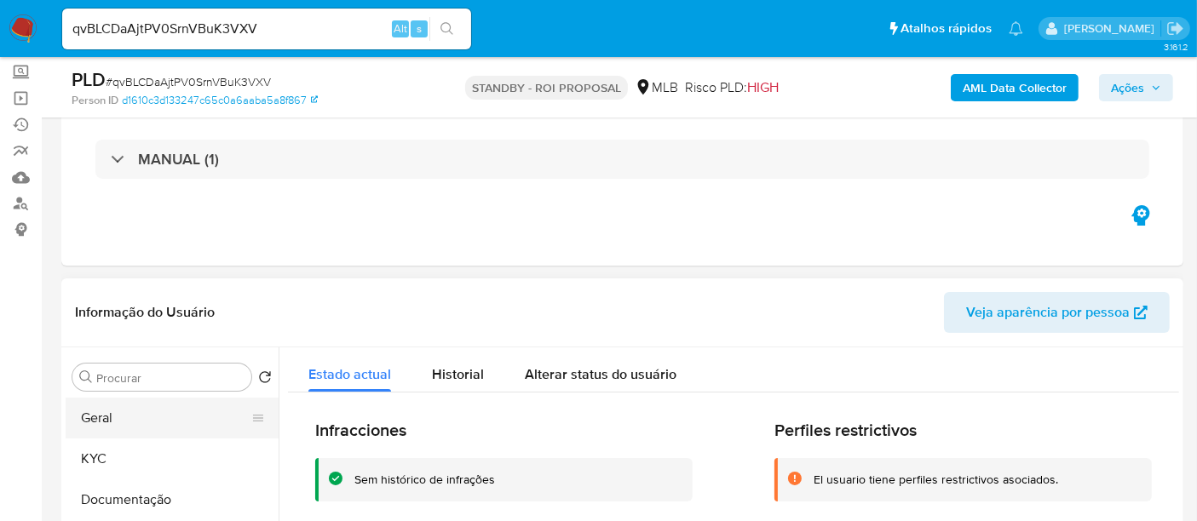
click at [119, 412] on button "Geral" at bounding box center [165, 418] width 199 height 41
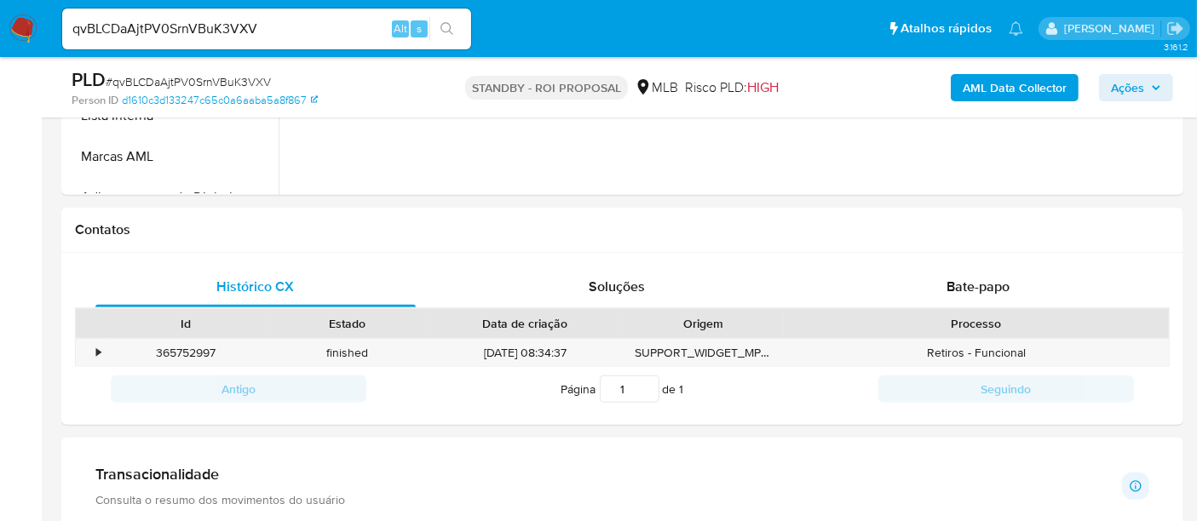
scroll to position [719, 0]
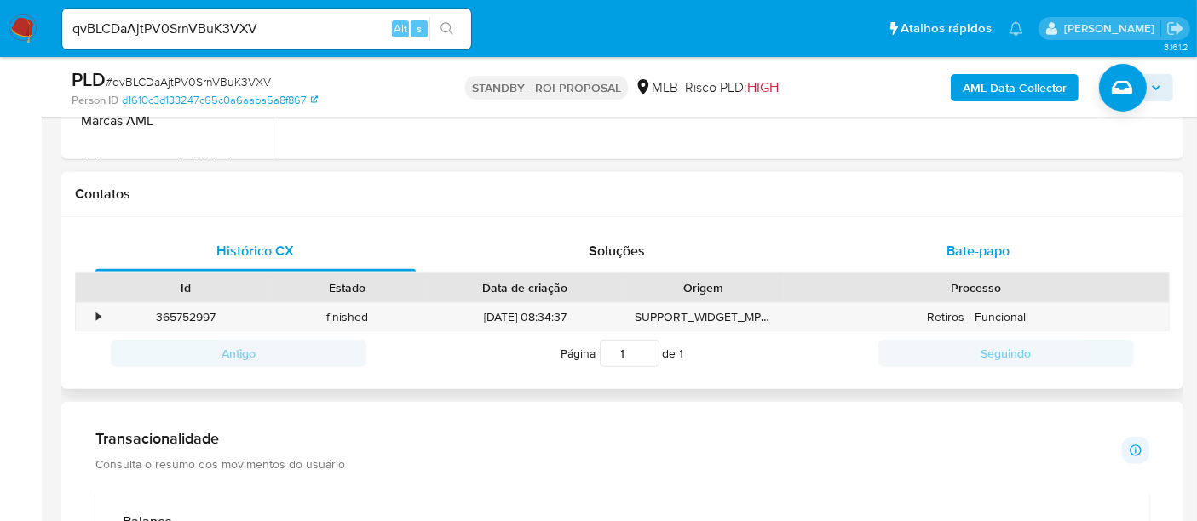
click at [983, 245] on span "Bate-papo" at bounding box center [977, 251] width 63 height 20
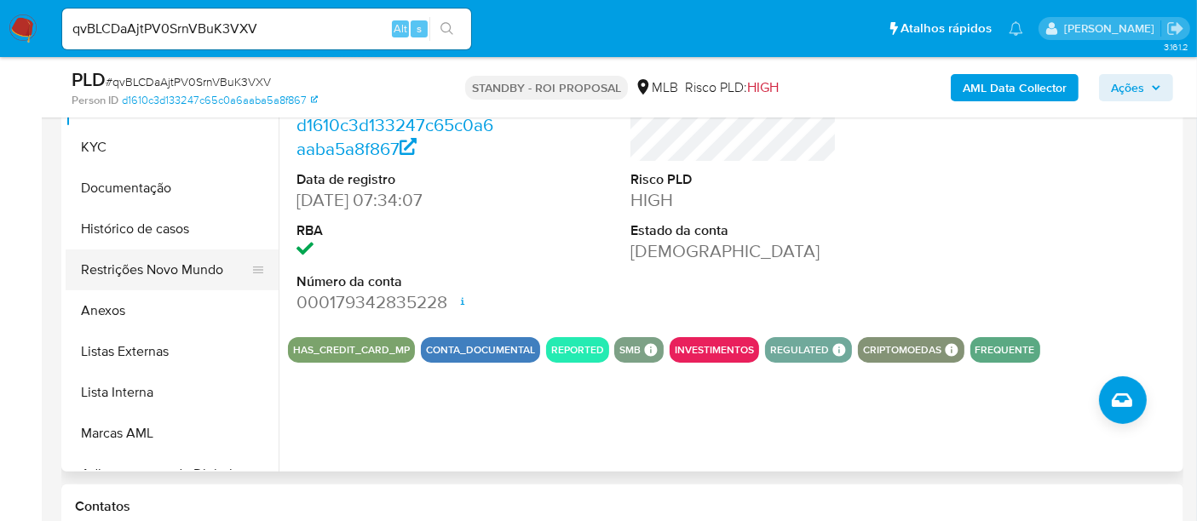
scroll to position [341, 0]
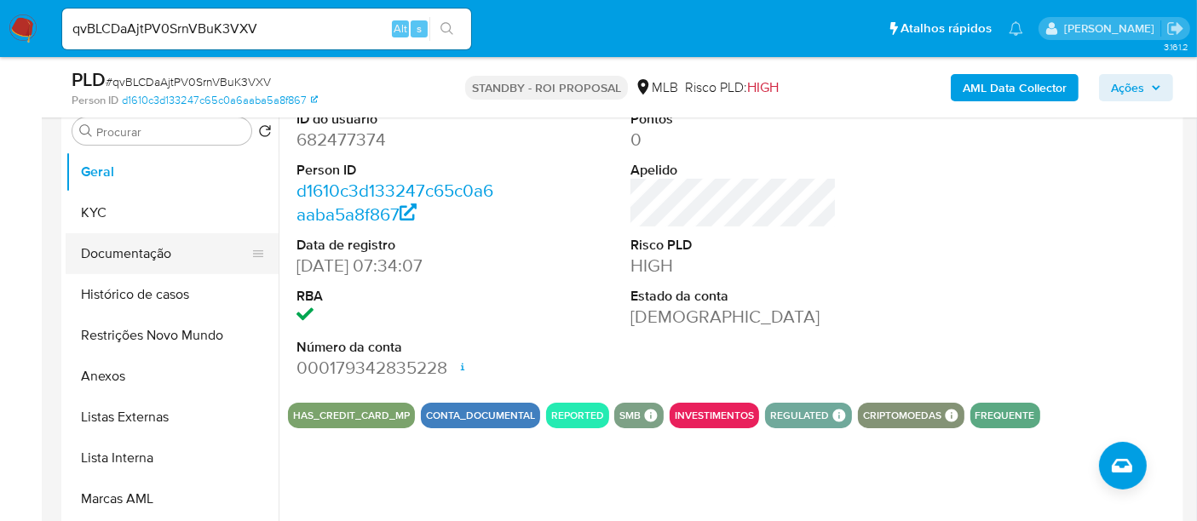
click at [131, 255] on button "Documentação" at bounding box center [165, 253] width 199 height 41
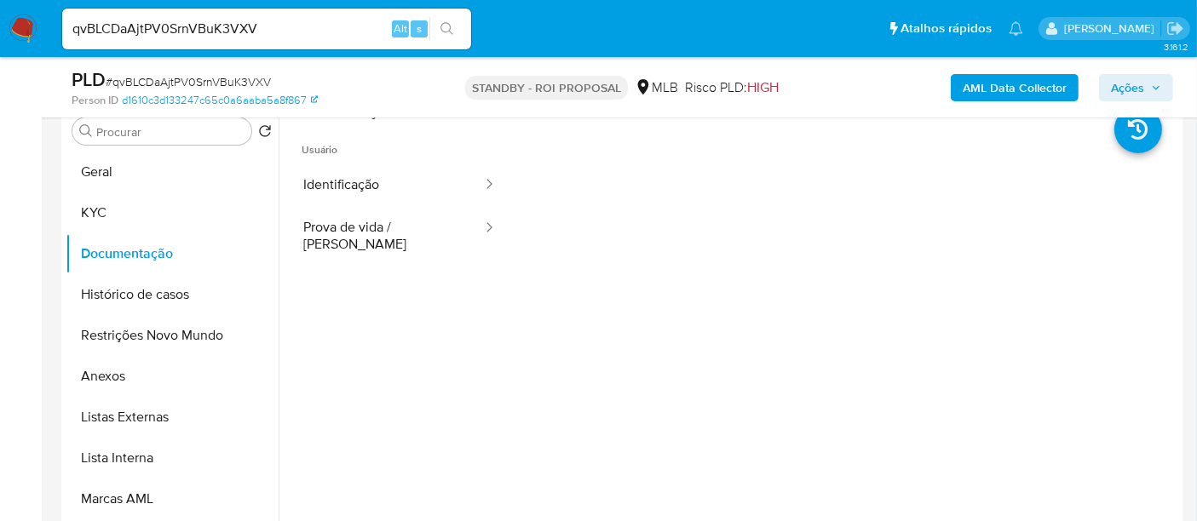
scroll to position [245, 0]
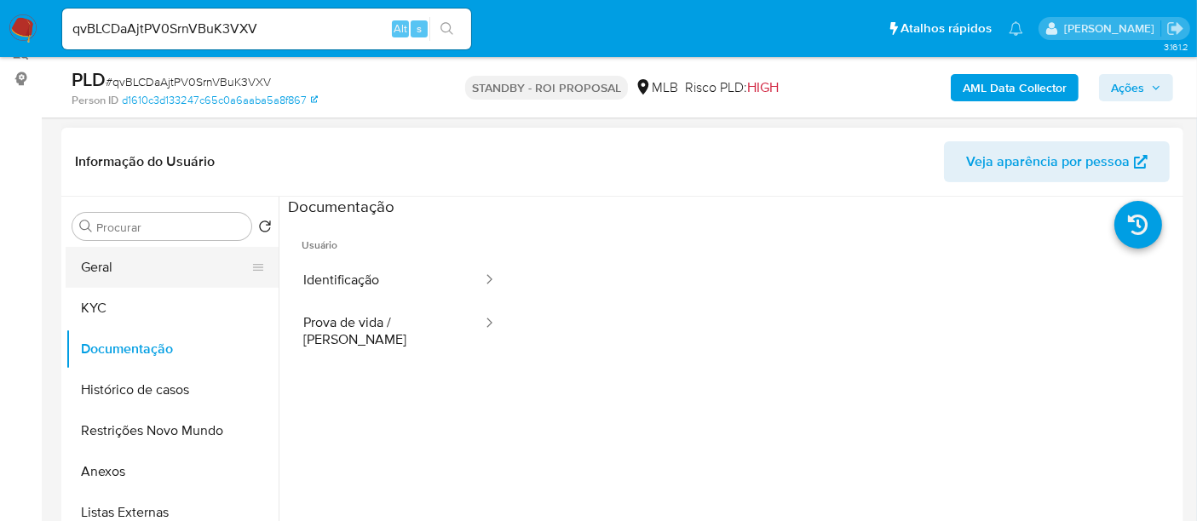
click at [104, 264] on button "Geral" at bounding box center [165, 267] width 199 height 41
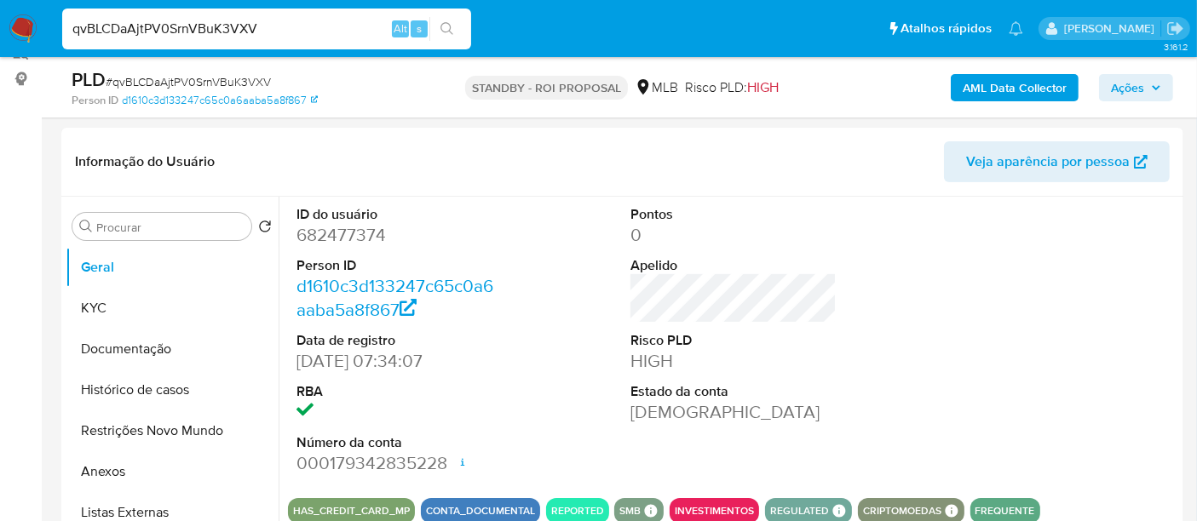
drag, startPoint x: 290, startPoint y: 27, endPoint x: 0, endPoint y: 32, distance: 290.5
click at [0, 32] on nav "Pausado Ver notificaciones qvBLCDaAjtPV0SrnVBuK3VXV Alt s Atalhos rápidos Presi…" at bounding box center [598, 28] width 1197 height 57
paste input "wJgkmdElzM47I4L9ej6UF41r"
type input "wJgkmdElzM47I4L9ej6UF41r"
drag, startPoint x: 64, startPoint y: 26, endPoint x: 0, endPoint y: 30, distance: 64.0
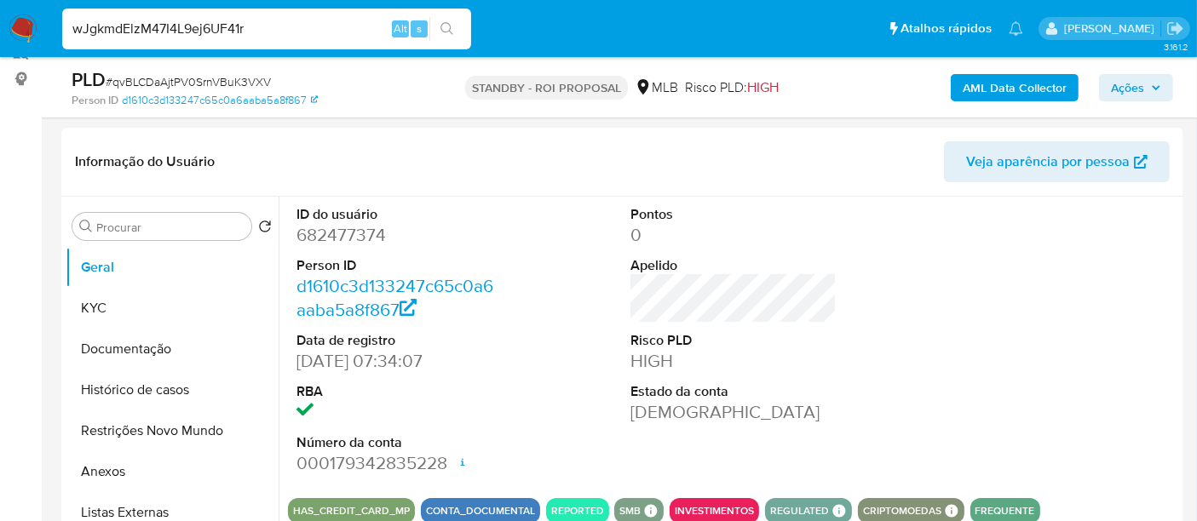
click at [0, 30] on nav "Pausado Ver notificaciones wJgkmdElzM47I4L9ej6UF41r Alt s Atalhos rápidos Presi…" at bounding box center [598, 28] width 1197 height 57
paste input "wJgkmdElzM47I4L9ej6UF41r"
type input "wJgkmdElzM47I4L9ej6UF41r"
click at [451, 20] on button "search-icon" at bounding box center [446, 29] width 35 height 24
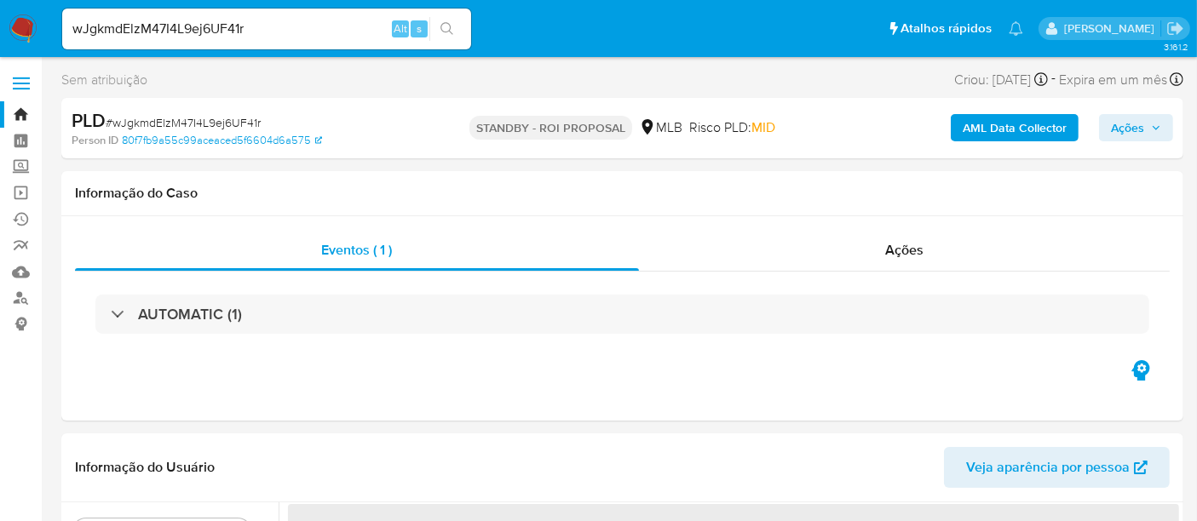
select select "10"
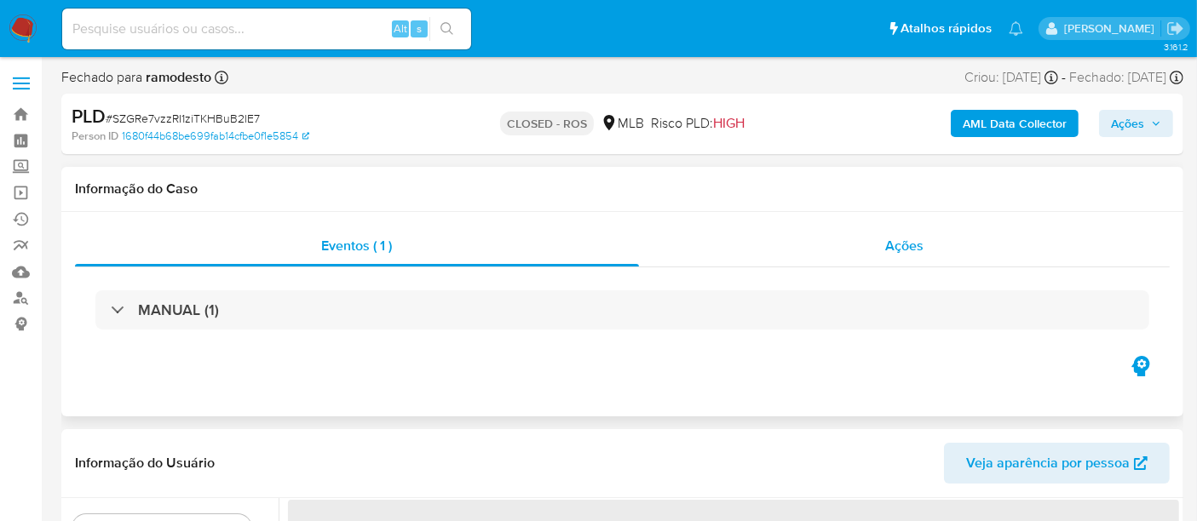
click at [908, 242] on span "Ações" at bounding box center [904, 246] width 38 height 20
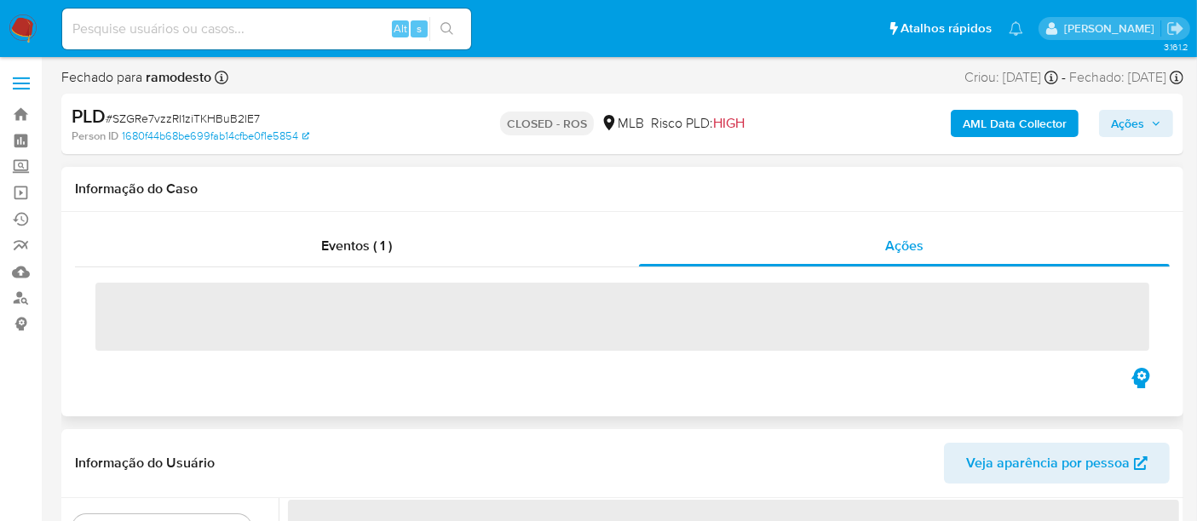
select select "10"
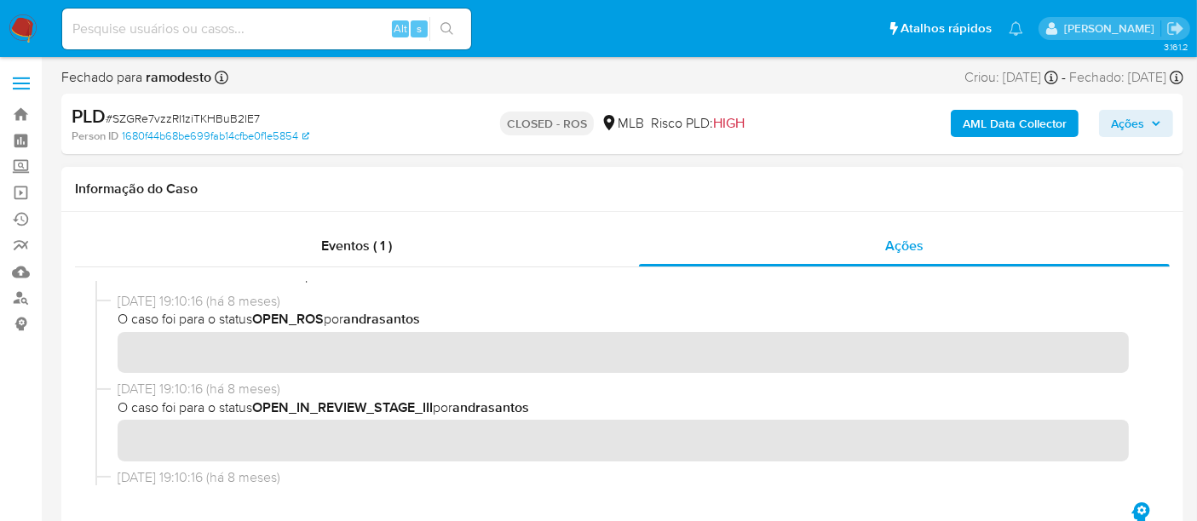
scroll to position [284, 0]
